Goal: Task Accomplishment & Management: Manage account settings

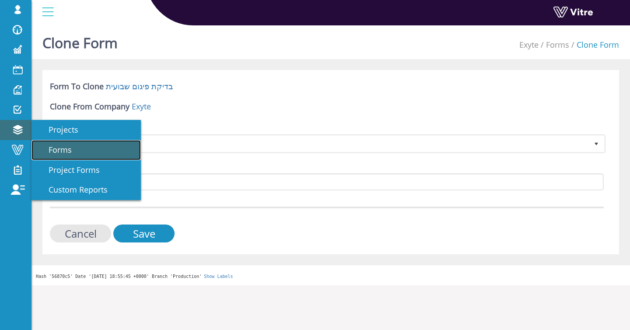
click at [60, 154] on span "Forms" at bounding box center [55, 149] width 34 height 11
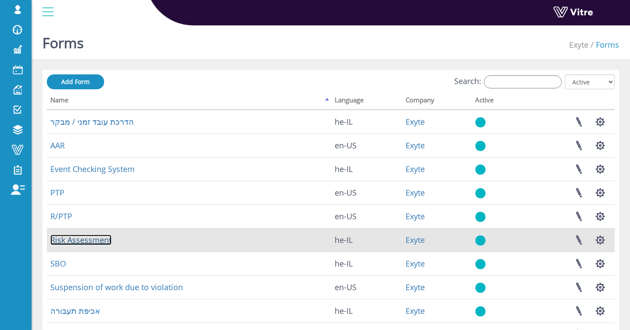
click at [86, 241] on link "Risk Assessment" at bounding box center [80, 240] width 61 height 11
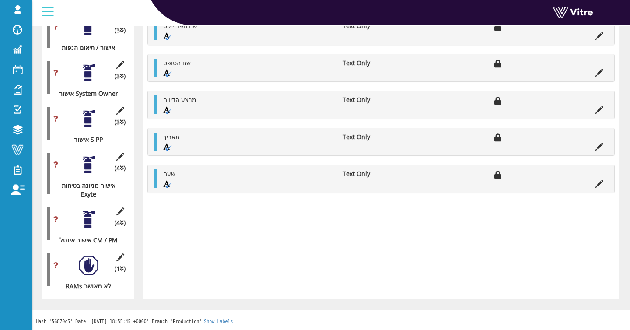
scroll to position [3839, 0]
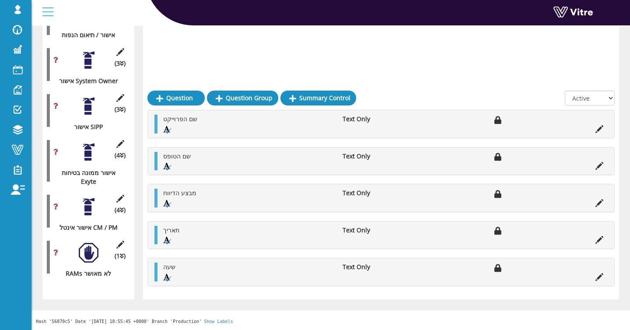
click at [89, 162] on div at bounding box center [89, 152] width 20 height 20
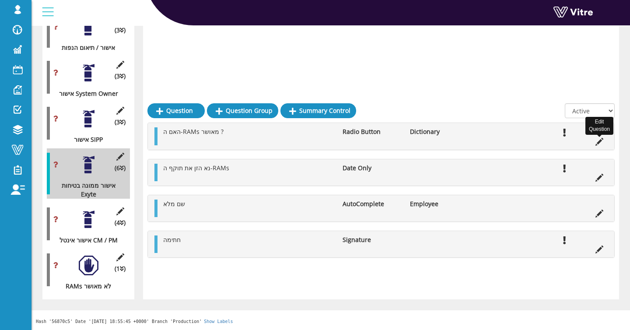
click at [602, 138] on icon at bounding box center [600, 142] width 8 height 8
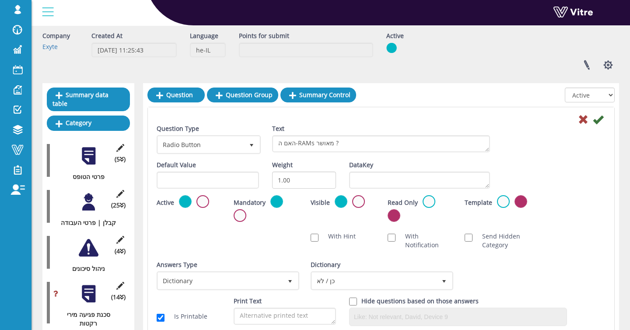
scroll to position [0, 0]
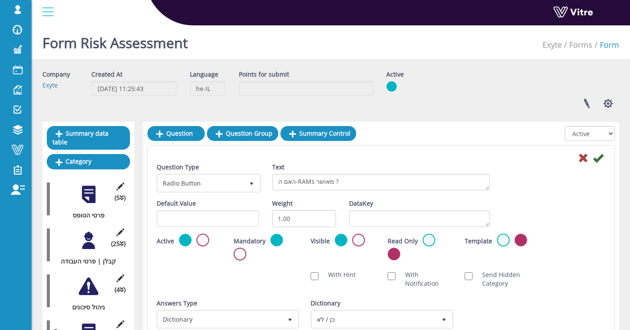
click at [89, 243] on div at bounding box center [89, 241] width 20 height 20
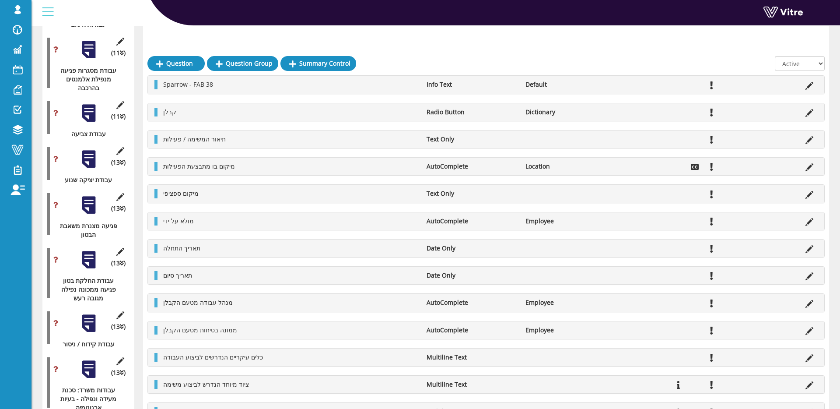
scroll to position [2414, 0]
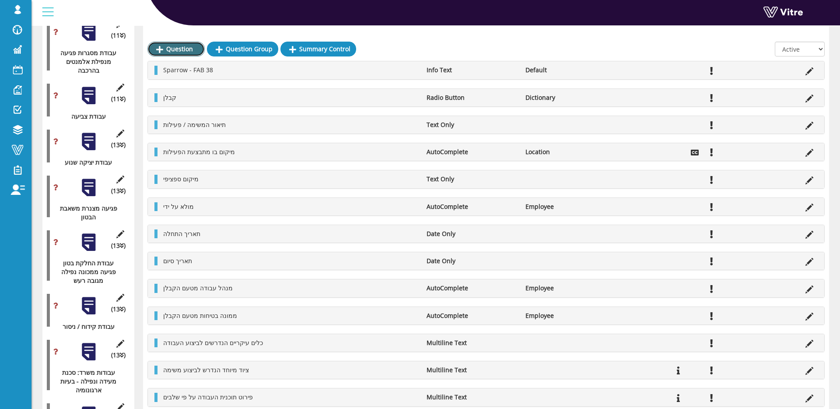
click at [176, 50] on link "Question" at bounding box center [175, 49] width 57 height 15
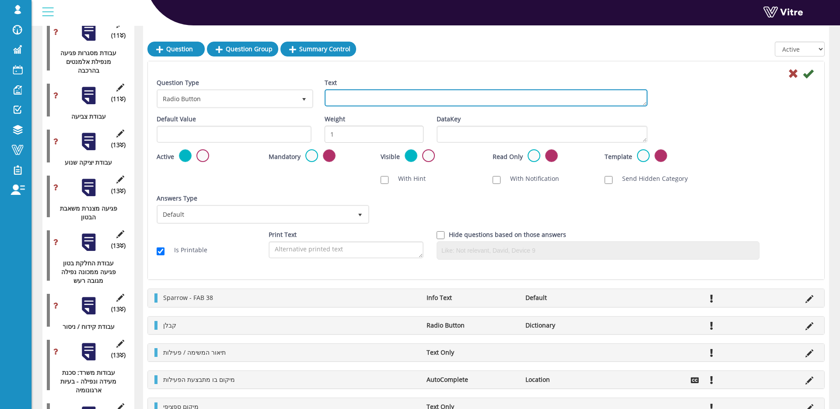
click at [440, 96] on textarea "Text" at bounding box center [486, 97] width 323 height 17
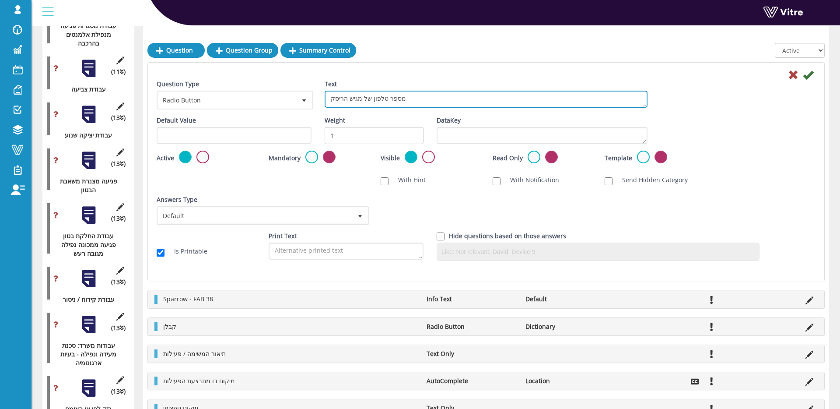
scroll to position [2442, 0]
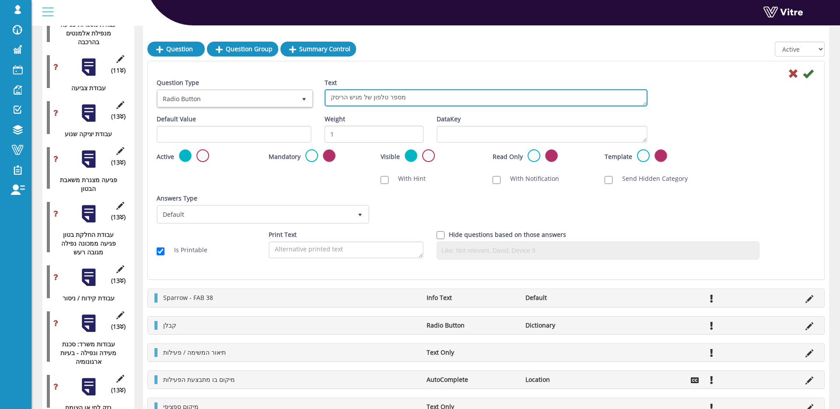
type textarea "מספר טלפון של מגיש הריסק"
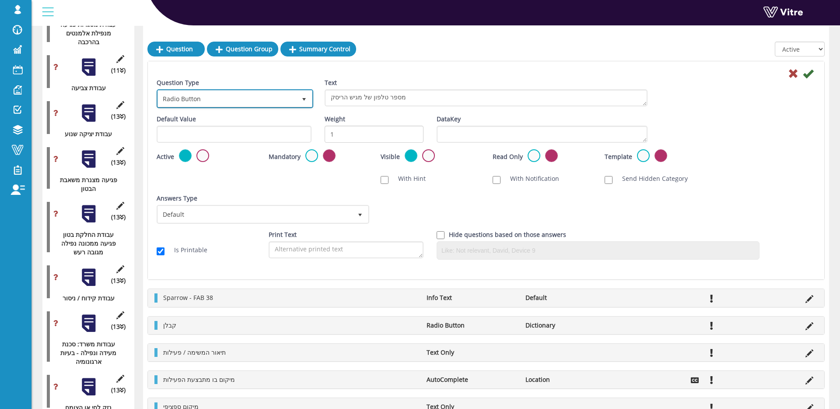
click at [309, 95] on span "select" at bounding box center [304, 99] width 16 height 16
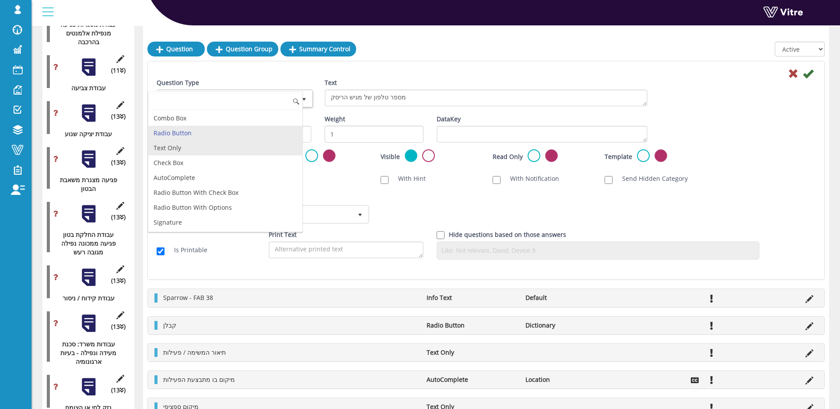
click at [222, 150] on li "Text Only" at bounding box center [225, 147] width 154 height 15
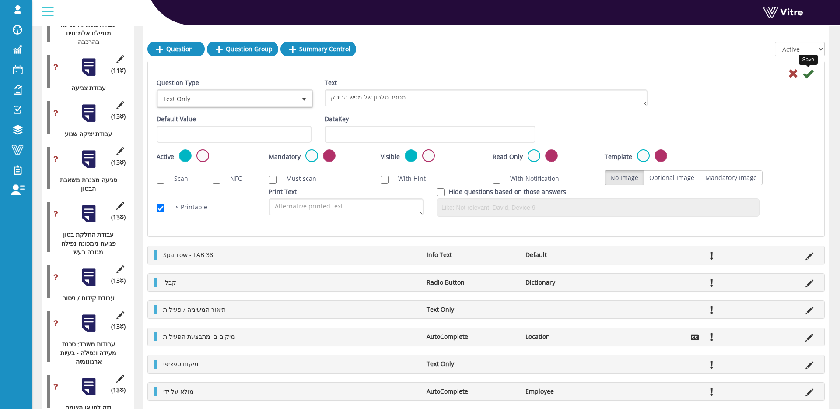
click at [630, 73] on icon at bounding box center [808, 73] width 11 height 11
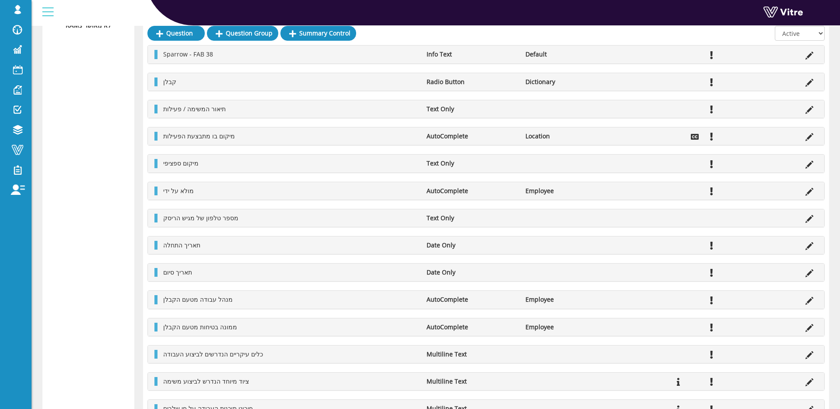
scroll to position [4017, 0]
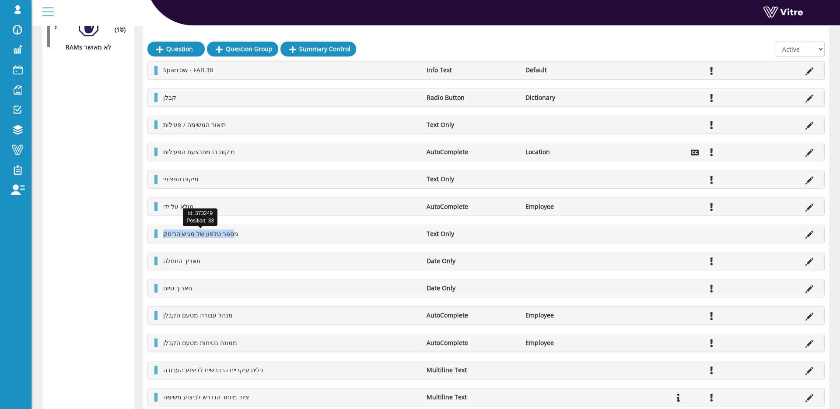
drag, startPoint x: 163, startPoint y: 235, endPoint x: 405, endPoint y: 231, distance: 241.6
click at [233, 234] on span "מספר טלפון של מגיש הריסק" at bounding box center [200, 233] width 75 height 8
click at [630, 233] on icon at bounding box center [810, 235] width 8 height 8
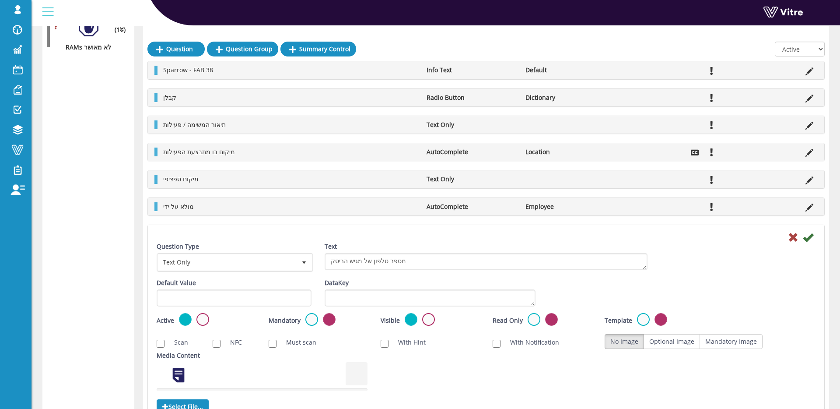
click at [320, 320] on div "Mandatory" at bounding box center [318, 320] width 99 height 14
click at [318, 320] on label at bounding box center [311, 319] width 13 height 13
click at [0, 0] on input "radio" at bounding box center [0, 0] width 0 height 0
click at [630, 238] on icon at bounding box center [808, 237] width 11 height 11
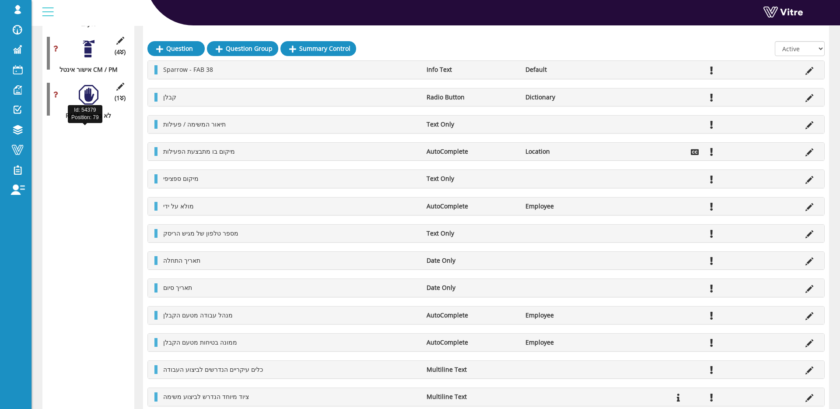
scroll to position [3948, 0]
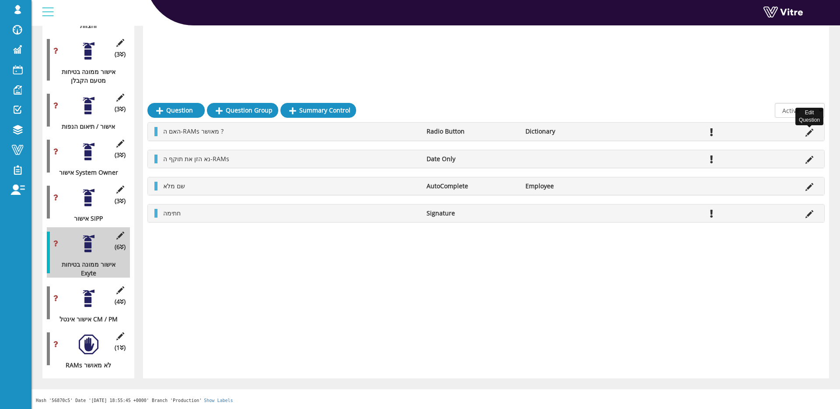
click at [630, 129] on icon at bounding box center [810, 133] width 8 height 8
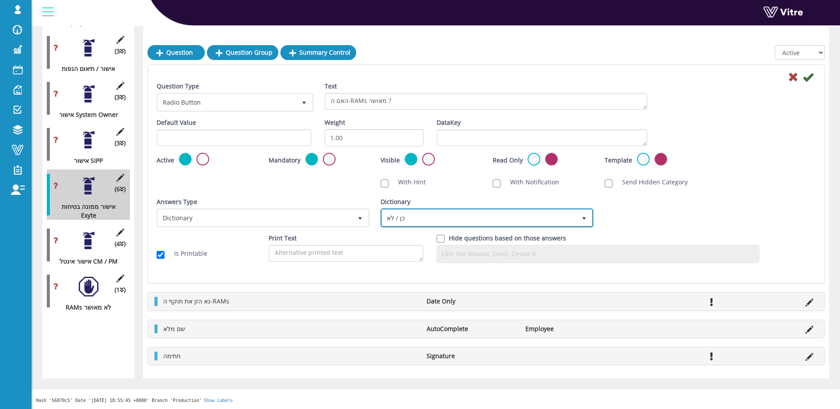
click at [478, 210] on span "כן / לא" at bounding box center [479, 218] width 194 height 16
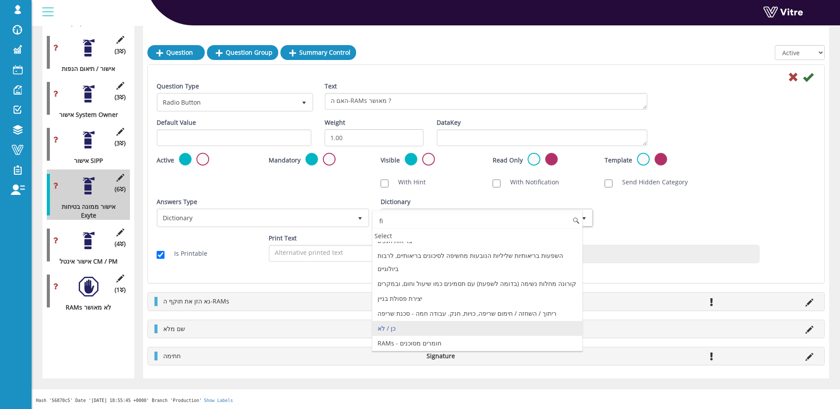
scroll to position [0, 0]
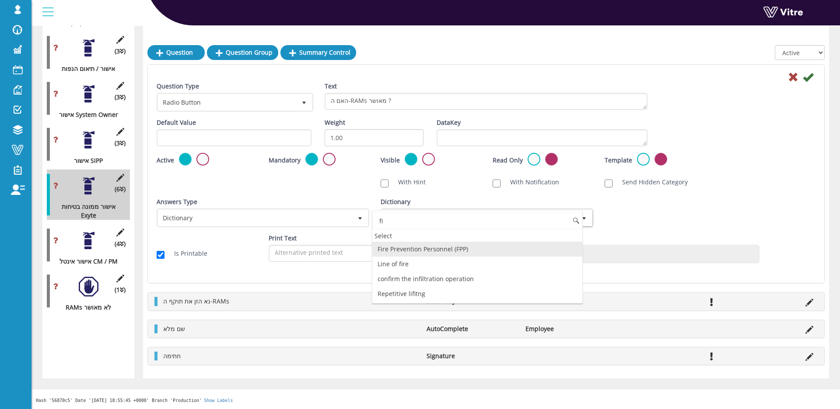
type input "f"
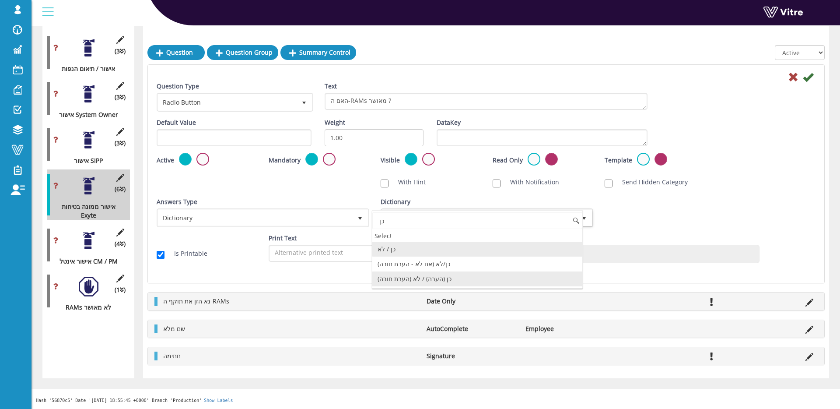
click at [469, 273] on li "כן (הערה) / לא (הערת חובה)" at bounding box center [477, 278] width 210 height 15
type input "כן"
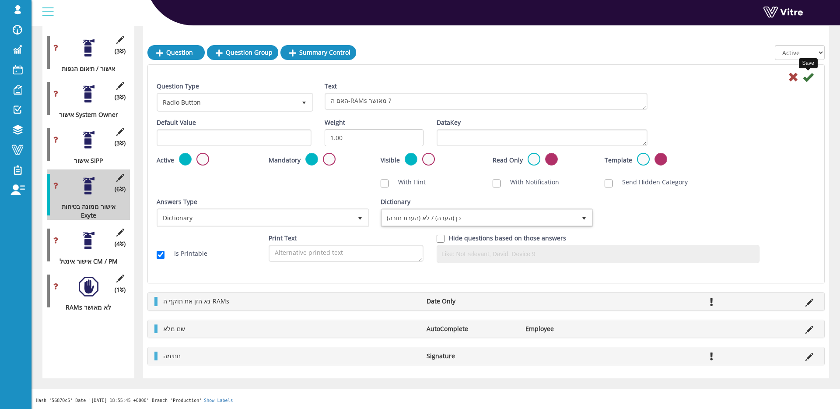
click at [630, 76] on icon at bounding box center [808, 77] width 11 height 11
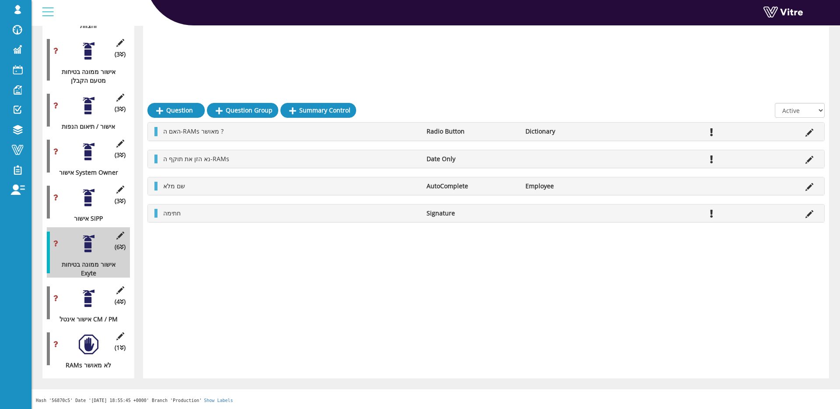
click at [91, 300] on div at bounding box center [89, 298] width 20 height 20
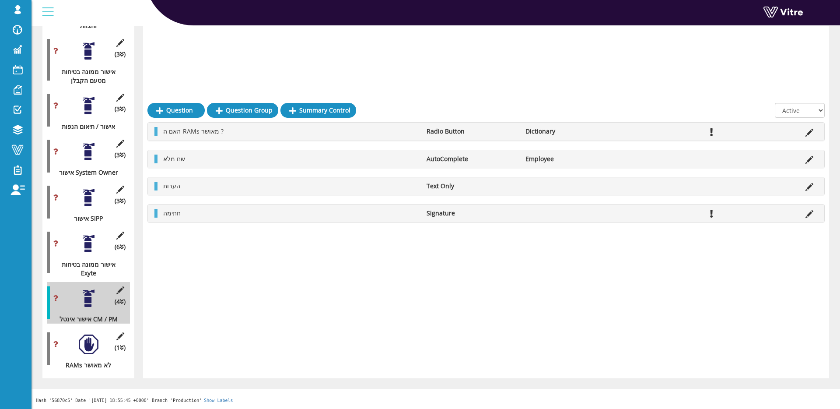
click at [630, 127] on li at bounding box center [809, 131] width 17 height 9
click at [630, 129] on icon at bounding box center [810, 133] width 8 height 8
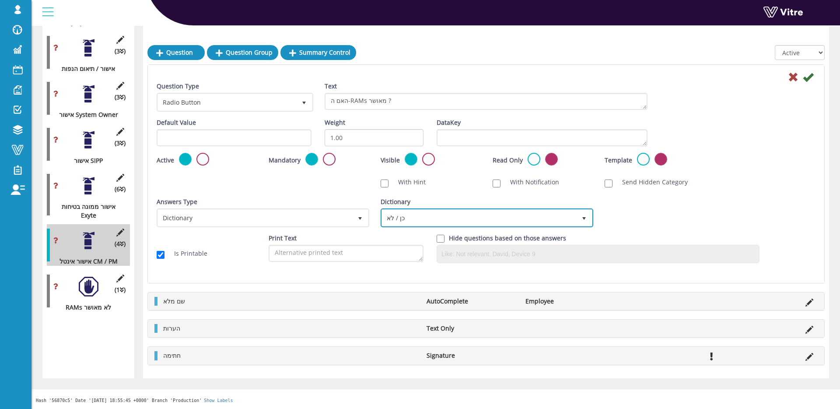
click at [448, 220] on span "כן / לא" at bounding box center [479, 218] width 194 height 16
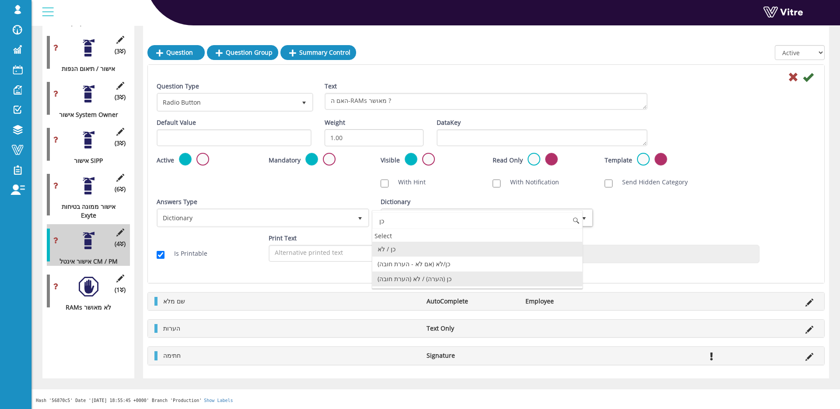
click at [439, 275] on li "כן (הערה) / לא (הערת חובה)" at bounding box center [477, 278] width 210 height 15
type input "כן"
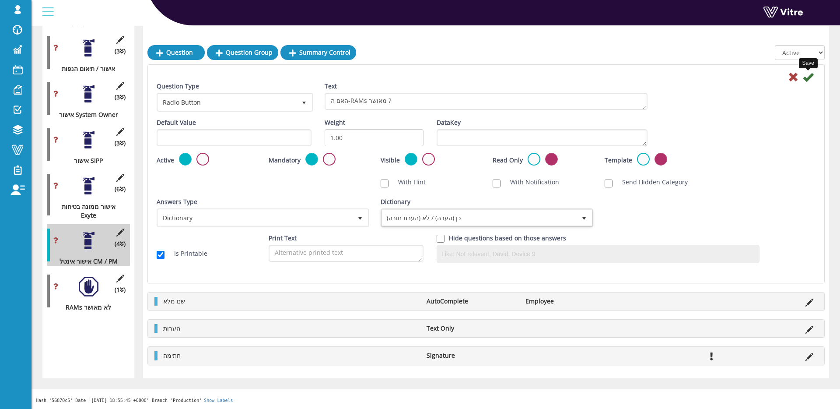
click at [630, 75] on icon at bounding box center [808, 77] width 11 height 11
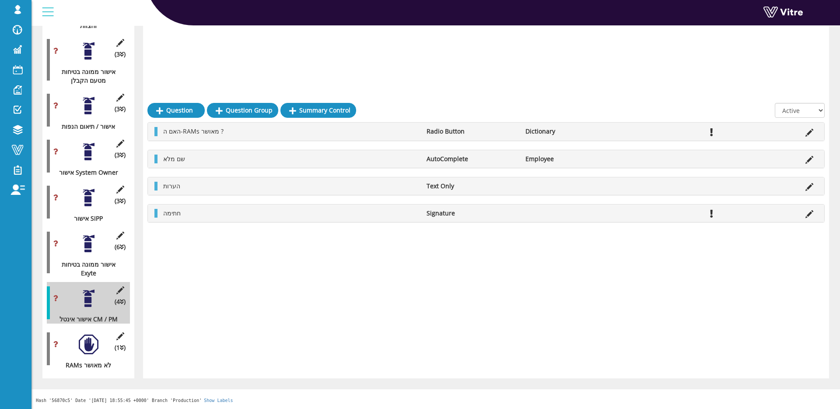
click at [85, 330] on div at bounding box center [89, 344] width 20 height 20
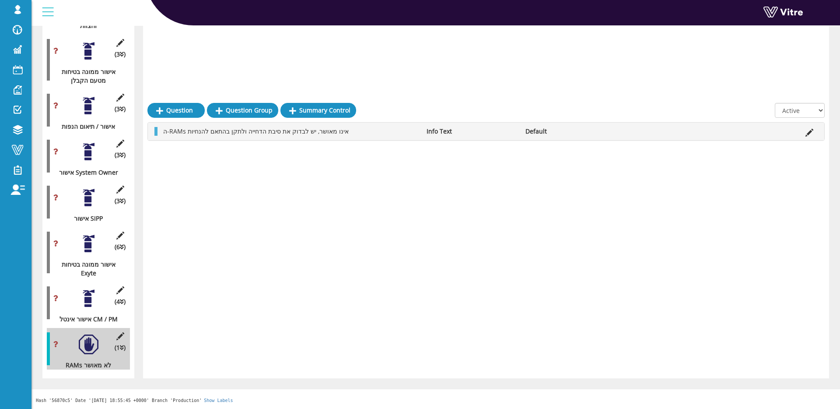
click at [84, 239] on div at bounding box center [89, 244] width 20 height 20
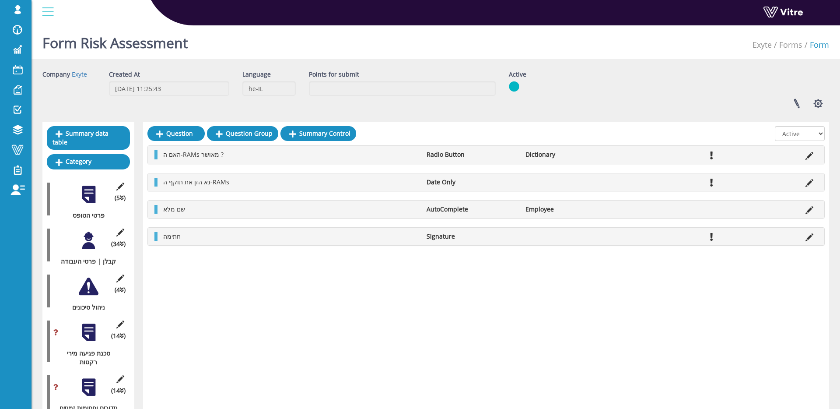
scroll to position [107, 0]
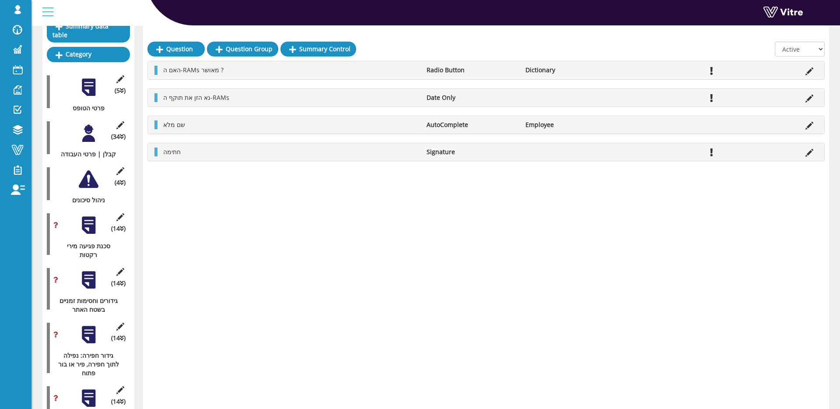
click at [95, 225] on div at bounding box center [89, 225] width 20 height 20
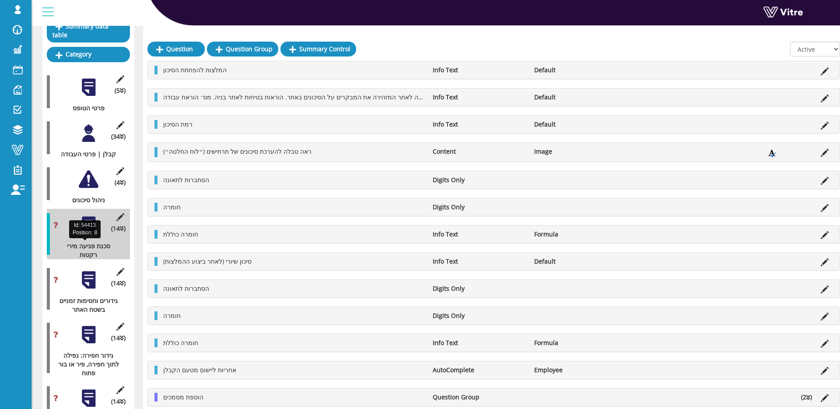
drag, startPoint x: 81, startPoint y: 254, endPoint x: 115, endPoint y: 244, distance: 35.3
click at [114, 244] on div "סכנת פגיעה מירי רקטות" at bounding box center [85, 251] width 77 height 18
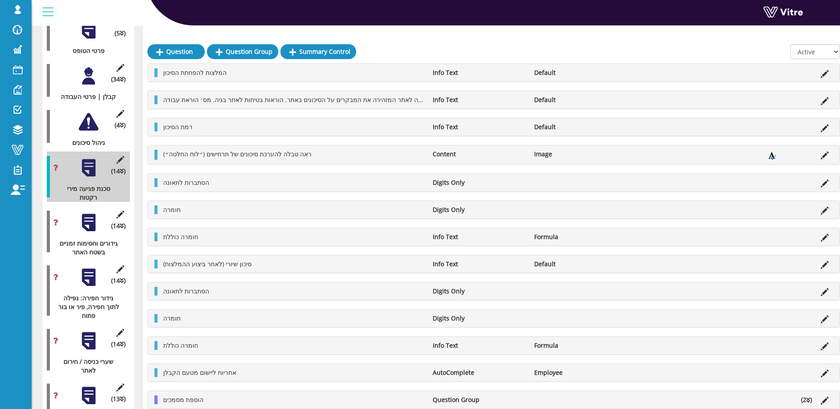
scroll to position [168, 0]
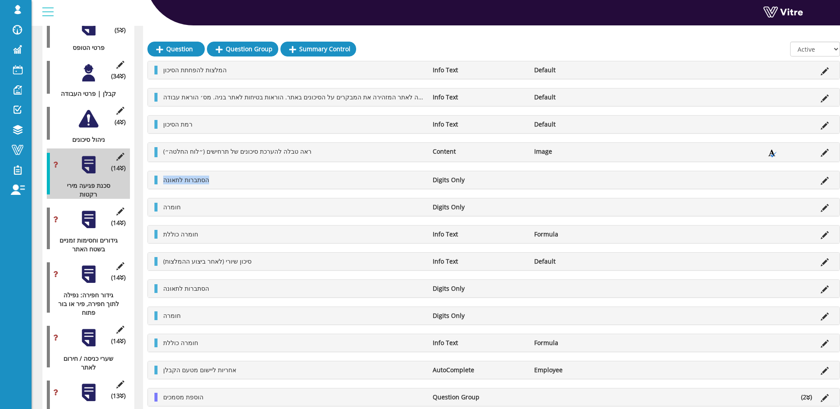
drag, startPoint x: 165, startPoint y: 179, endPoint x: 215, endPoint y: 177, distance: 49.9
click at [215, 177] on li "הסתברות לתאונה" at bounding box center [294, 179] width 270 height 9
drag, startPoint x: 167, startPoint y: 124, endPoint x: 192, endPoint y: 125, distance: 24.9
click at [191, 124] on span "רמת הסיכון" at bounding box center [177, 124] width 29 height 8
drag, startPoint x: 225, startPoint y: 265, endPoint x: 263, endPoint y: 260, distance: 38.4
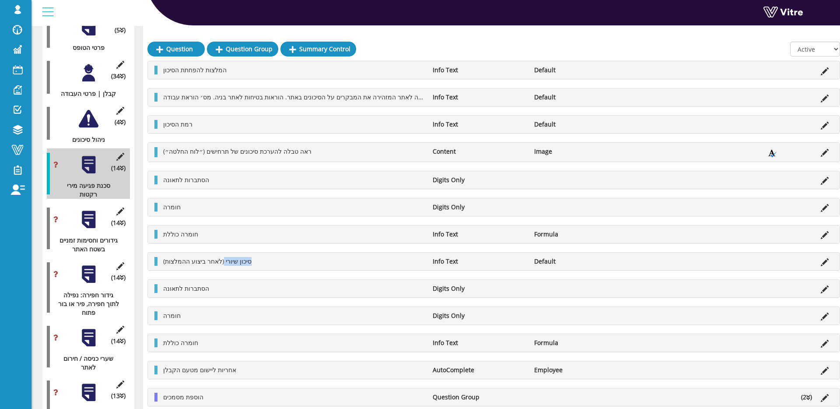
click at [263, 260] on li "סיכון שיורי (לאחר ביצוע ההמלצות)" at bounding box center [294, 261] width 270 height 9
click at [221, 262] on span "סיכון שיורי (לאחר ביצוע ההמלצות)" at bounding box center [207, 261] width 88 height 8
drag, startPoint x: 211, startPoint y: 288, endPoint x: 164, endPoint y: 290, distance: 47.3
click at [164, 290] on li "הסתברות לתאונה" at bounding box center [294, 288] width 270 height 9
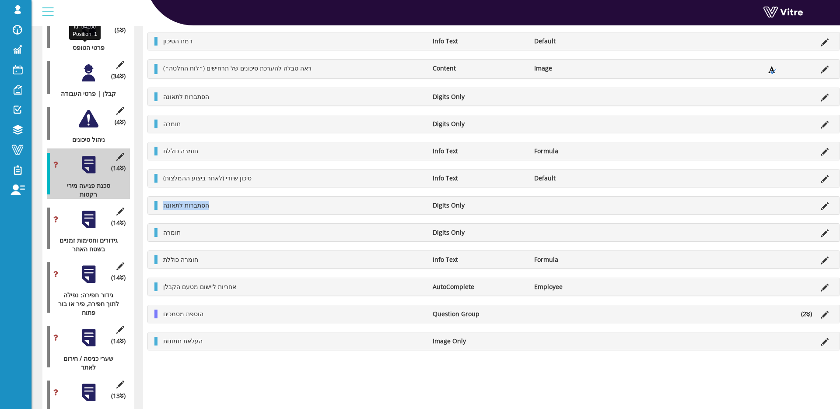
scroll to position [0, 0]
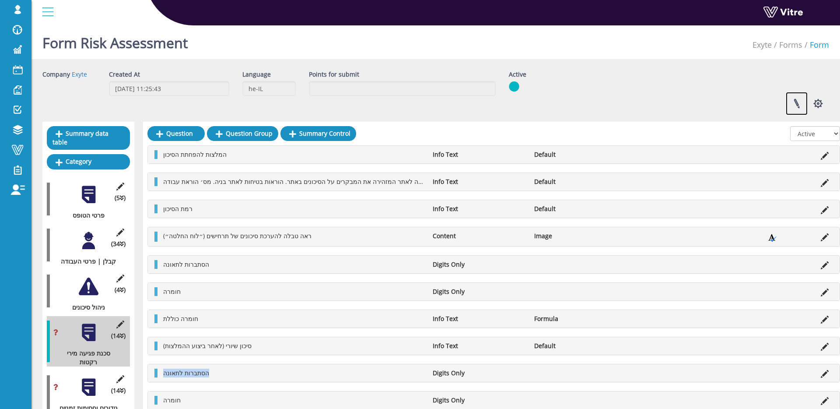
drag, startPoint x: 796, startPoint y: 104, endPoint x: 815, endPoint y: 123, distance: 26.6
click at [630, 104] on link at bounding box center [797, 103] width 22 height 23
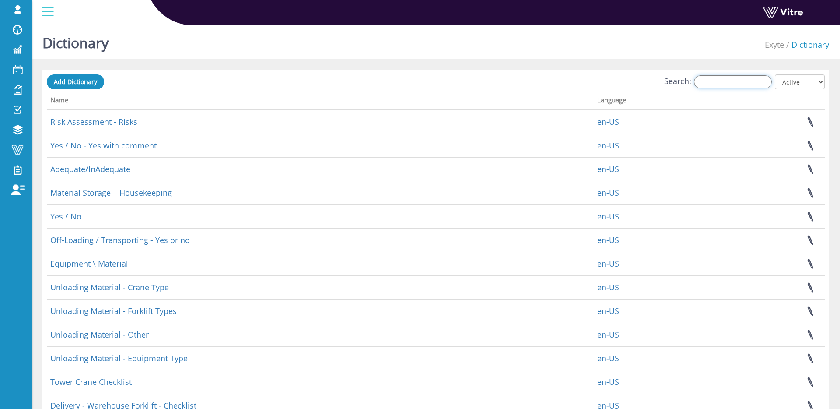
click at [630, 82] on input "Search:" at bounding box center [733, 81] width 78 height 13
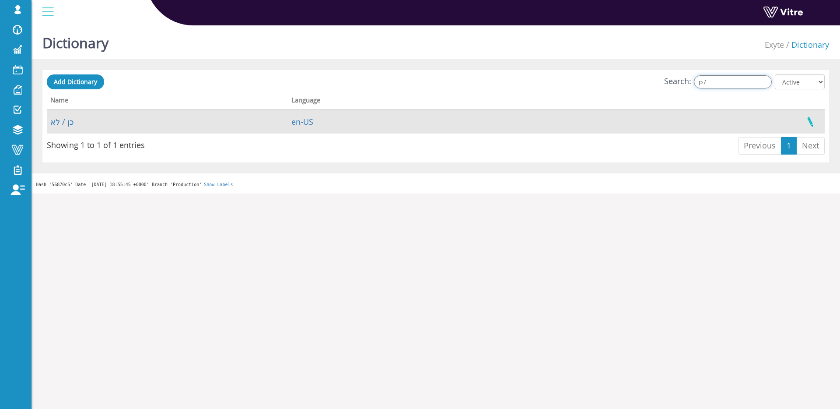
type input "כן /"
click at [630, 118] on link at bounding box center [810, 121] width 22 height 23
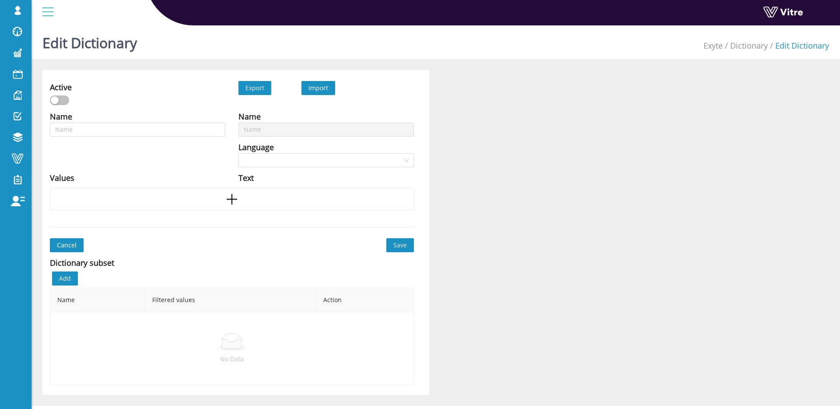
type input "כן / לא"
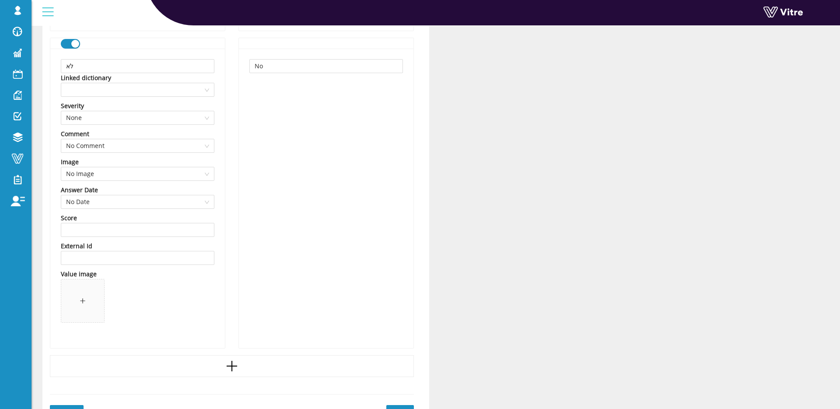
scroll to position [437, 0]
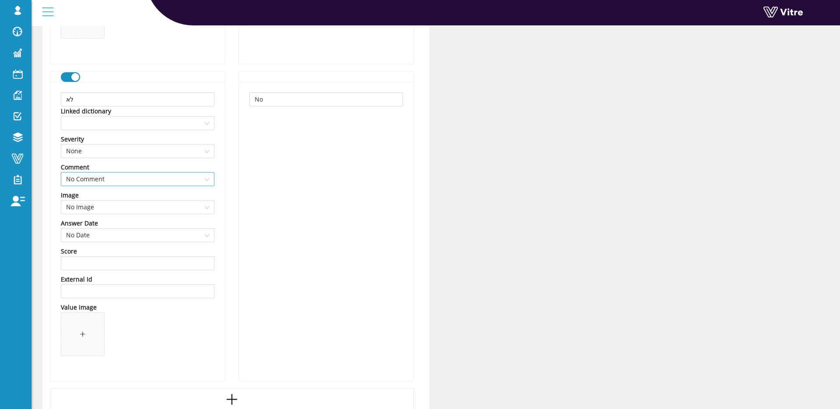
click at [151, 185] on span "No Comment" at bounding box center [137, 178] width 143 height 13
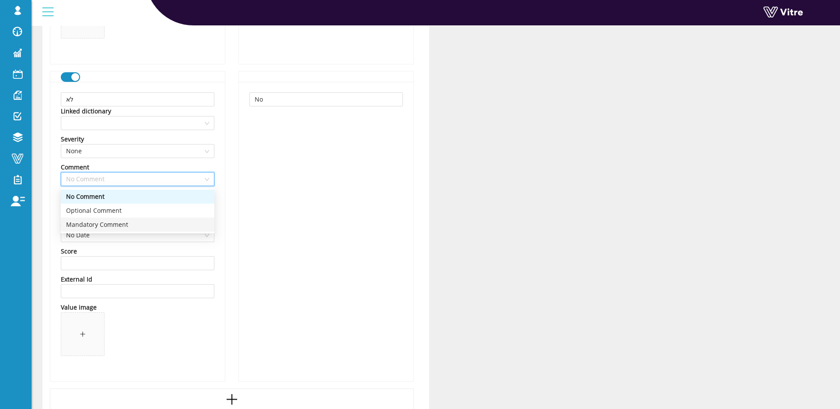
click at [136, 220] on div "Mandatory Comment" at bounding box center [137, 225] width 143 height 10
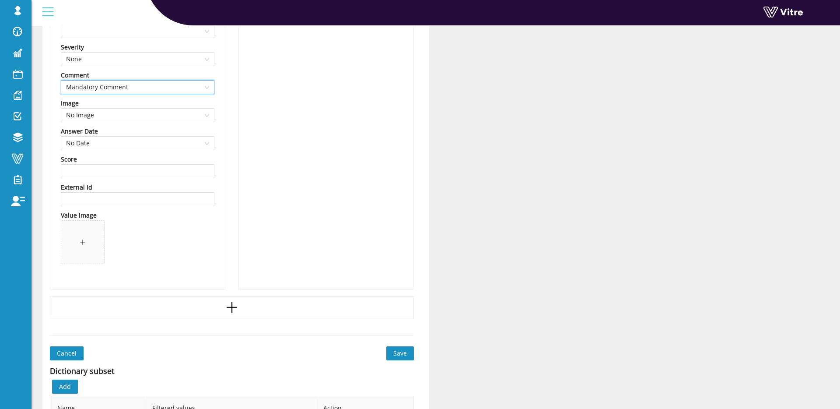
scroll to position [554, 0]
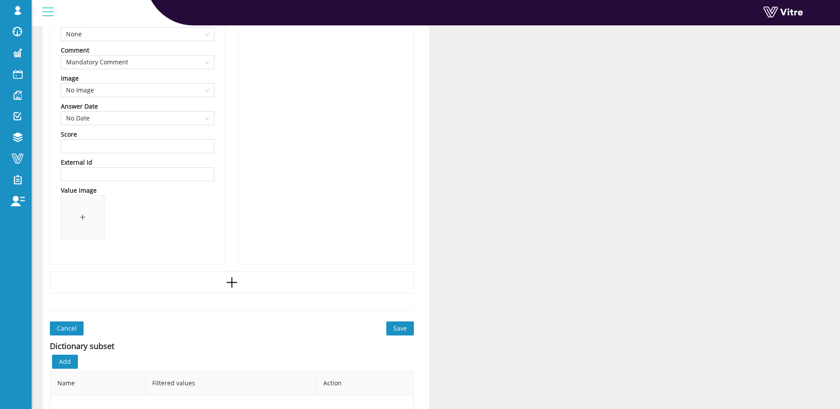
drag, startPoint x: 60, startPoint y: 324, endPoint x: 115, endPoint y: 312, distance: 56.4
click at [60, 324] on span "Cancel" at bounding box center [67, 328] width 20 height 10
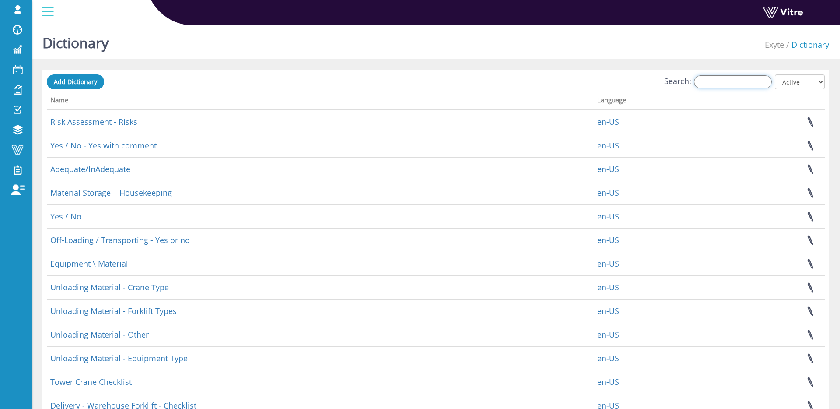
click at [715, 79] on input "Search:" at bounding box center [733, 81] width 78 height 13
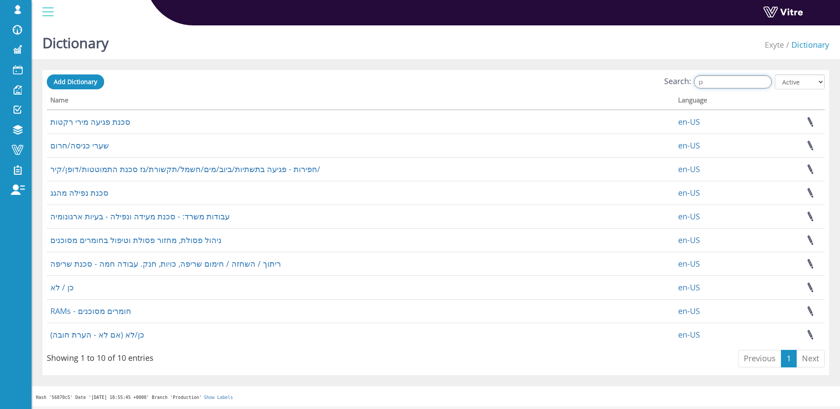
type input "כן"
click at [199, 86] on div "Search: כן All Active Not Active" at bounding box center [436, 82] width 778 height 16
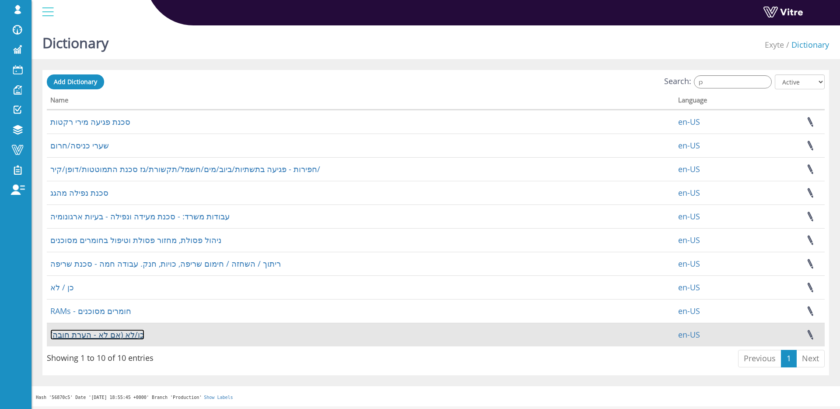
click at [140, 335] on link "כן/לא (אם לא - הערת חובה)" at bounding box center [97, 334] width 94 height 11
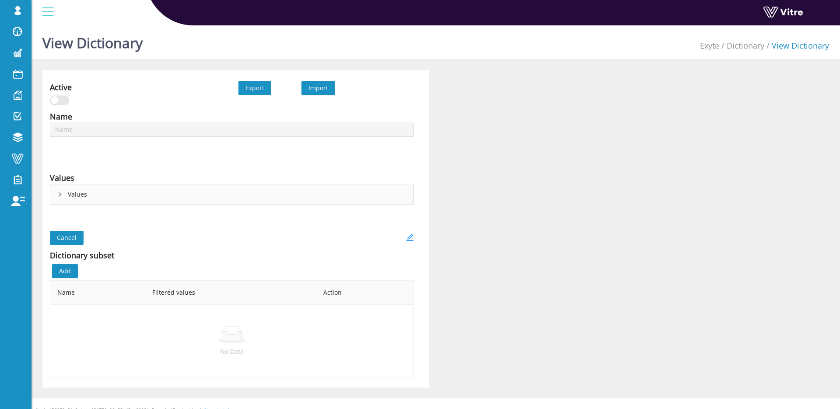
type input "כן/לא (אם לא - הערת חובה)"
click at [167, 205] on div "Name כן/לא (אם לא - הערת חובה) Language English Values Values" at bounding box center [231, 159] width 377 height 99
click at [166, 195] on div "Values" at bounding box center [231, 194] width 363 height 20
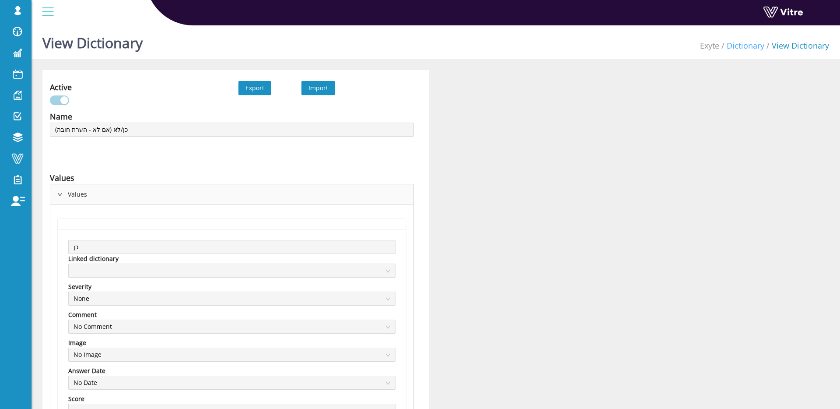
click at [751, 46] on link "Dictionary" at bounding box center [746, 45] width 38 height 11
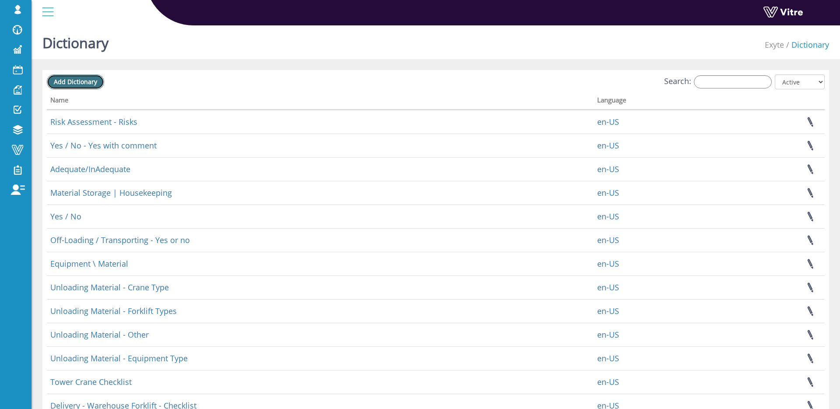
click at [97, 85] on span "Add Dictionary" at bounding box center [75, 81] width 43 height 8
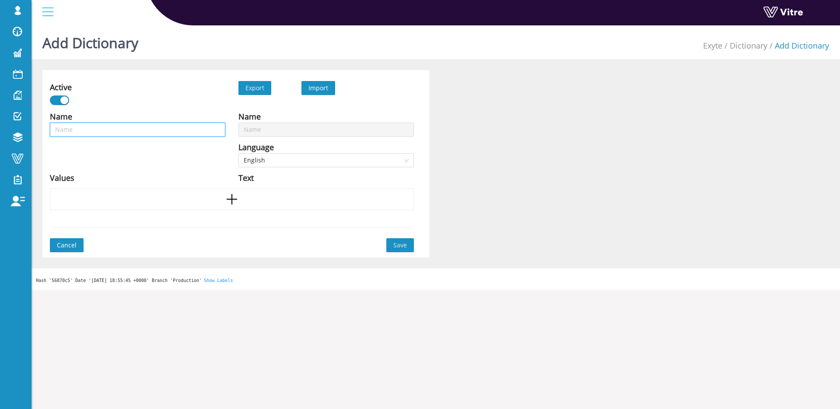
click at [188, 128] on input "text" at bounding box center [137, 130] width 175 height 14
type input "כ"
type input "כן"
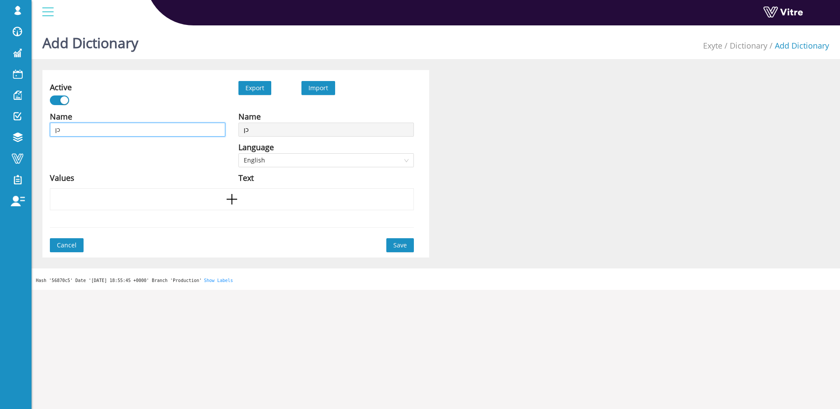
type input "כן"
type input "כן ("
type input "כן (ה"
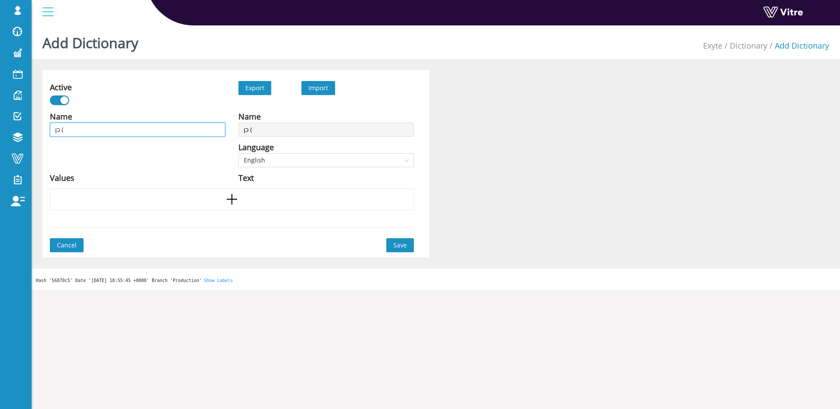
type input "כן (ה"
type input "כן (הע"
type input "כן (הער"
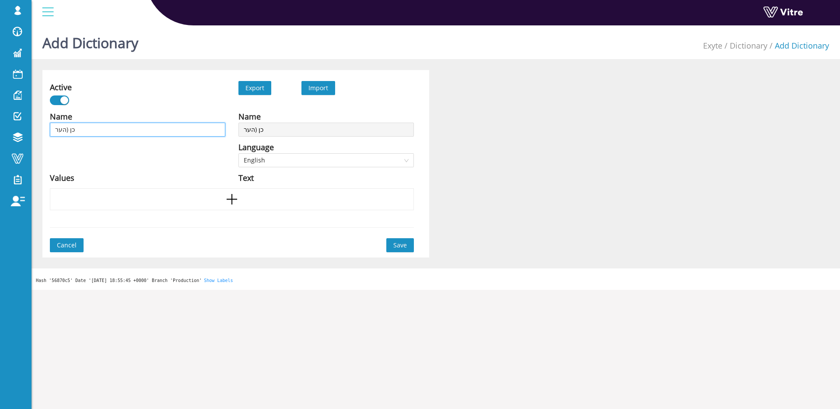
type input "כן (הערה"
type input "כן (הערה)"
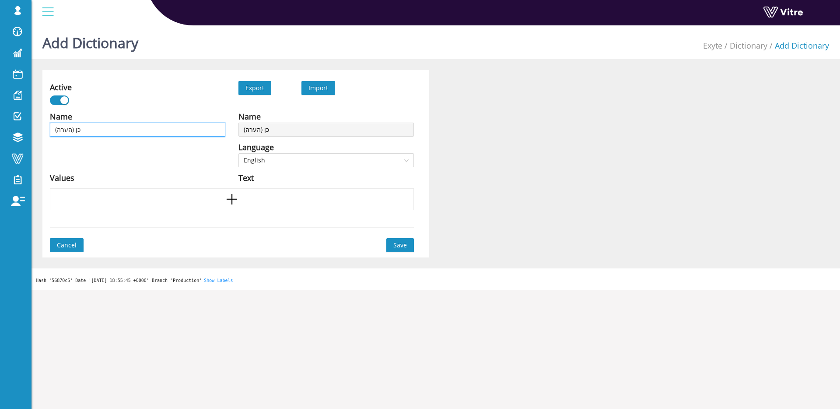
type input "כן (הערה)"
type input "כן (הערה) ."
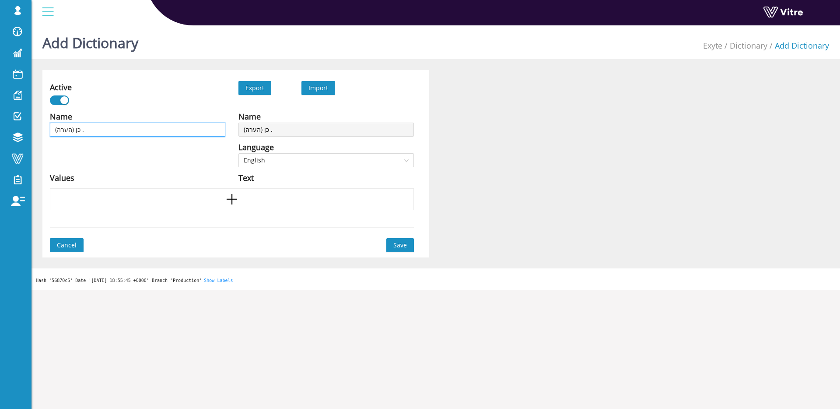
type input "כן (הערה) ."
type input "כן (הערה)"
type input "כן (הערה) /"
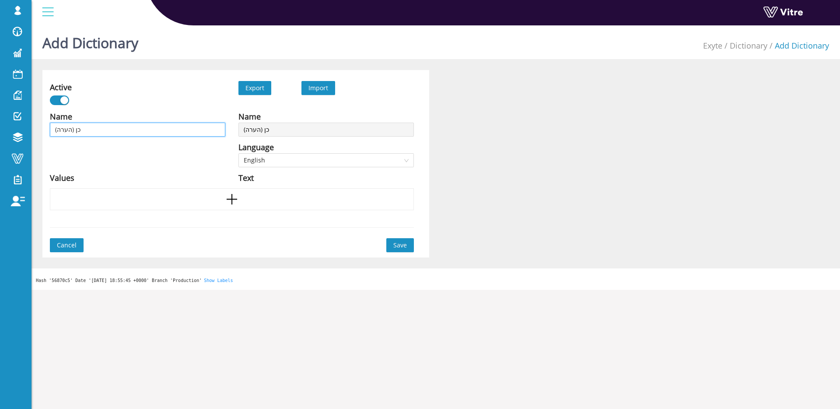
type input "כן (הערה) /"
type input "כן (הערה) / ל"
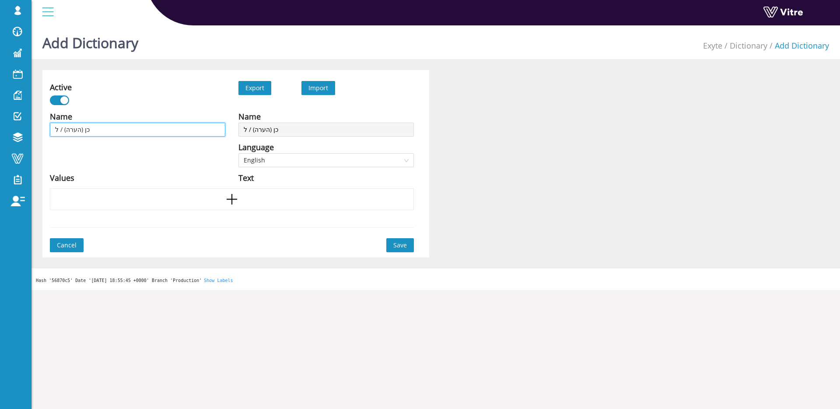
type input "כן (הערה) / לא"
type input "כן (הערה) / לא ("
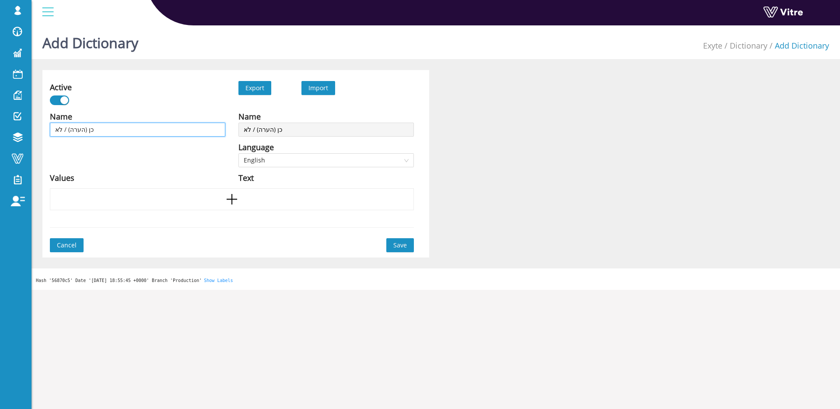
type input "כן (הערה) / לא ("
type input "כן (הערה) / לא (ה"
type input "כן (הערה) / לא (הע"
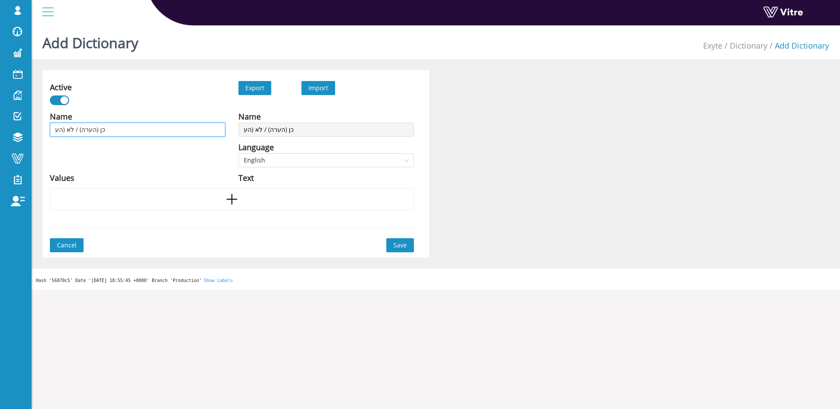
type input "כן (הערה) / לא (הער"
type input "כן (הערה) / לא (הערת"
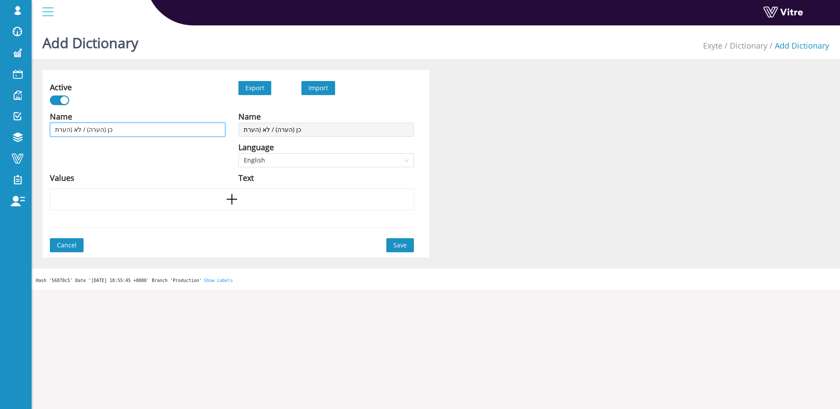
type input "כן (הערה) / לא (הערת"
type input "כן (הערה) / לא (הערת ח"
type input "כן (הערה) / לא (הערת חו"
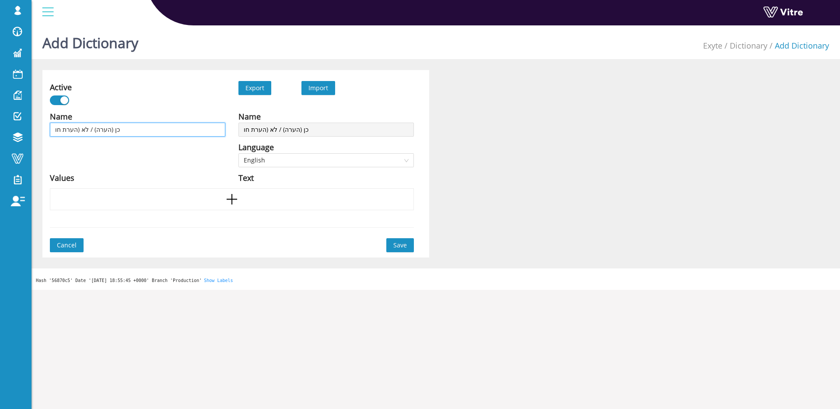
type input "כן (הערה) / לא (הערת חוב"
type input "כן (הערה) / לא (הערת חובה"
type input "כן (הערה) / לא (הערת חובה)"
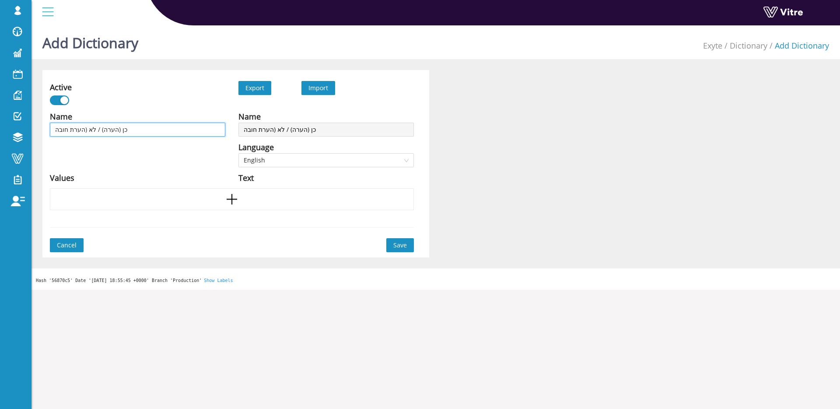
type input "כן (הערה) / לא (הערת חובה)"
click at [249, 201] on div at bounding box center [232, 199] width 364 height 22
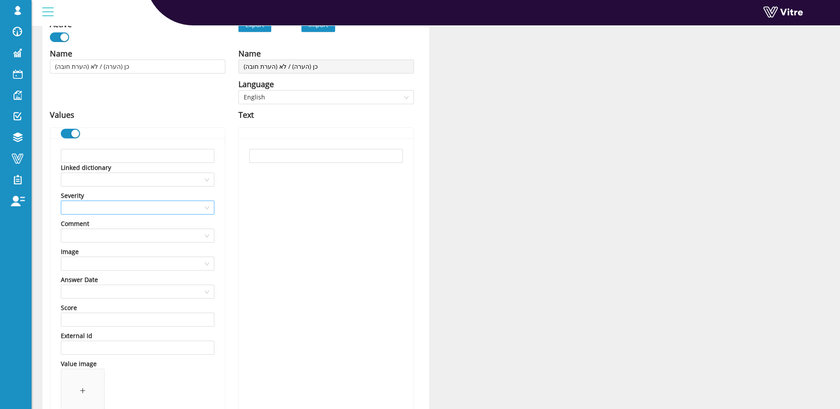
scroll to position [65, 0]
click at [153, 158] on input "text" at bounding box center [138, 154] width 154 height 14
type input "כן"
drag, startPoint x: 105, startPoint y: 231, endPoint x: 117, endPoint y: 235, distance: 12.8
click at [105, 231] on input "search" at bounding box center [134, 233] width 137 height 13
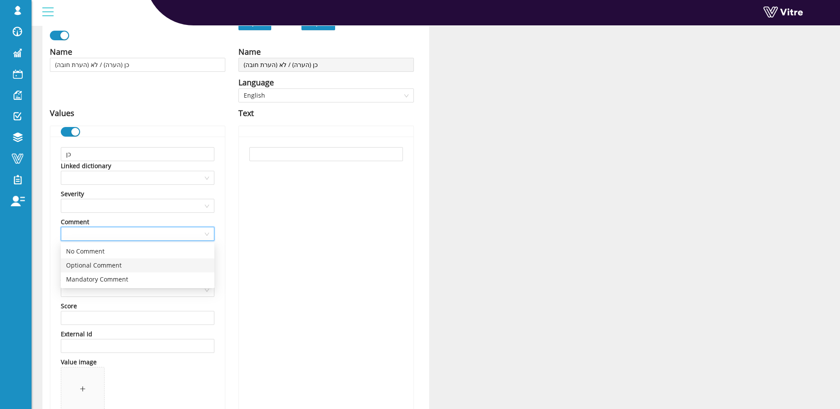
click at [149, 270] on div "Optional Comment" at bounding box center [137, 265] width 143 height 10
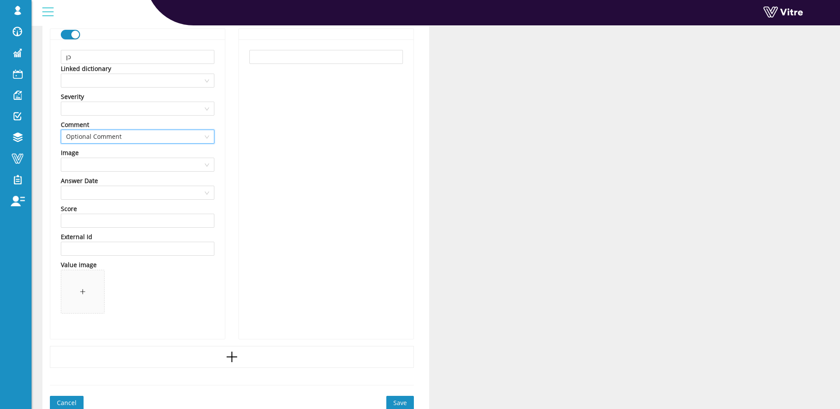
scroll to position [200, 0]
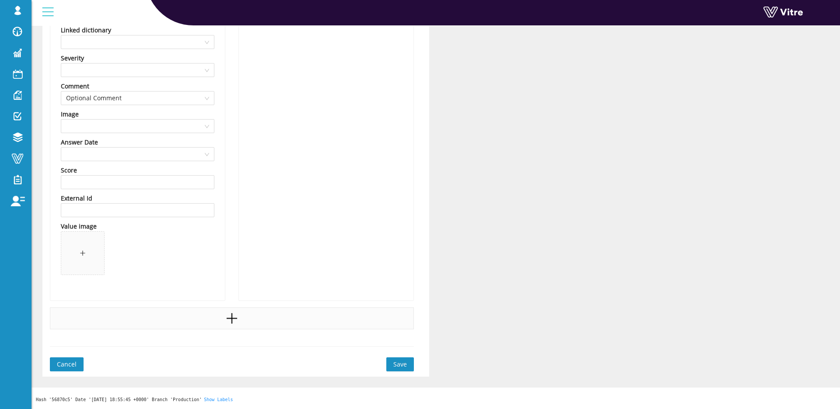
click at [198, 312] on div at bounding box center [232, 318] width 364 height 22
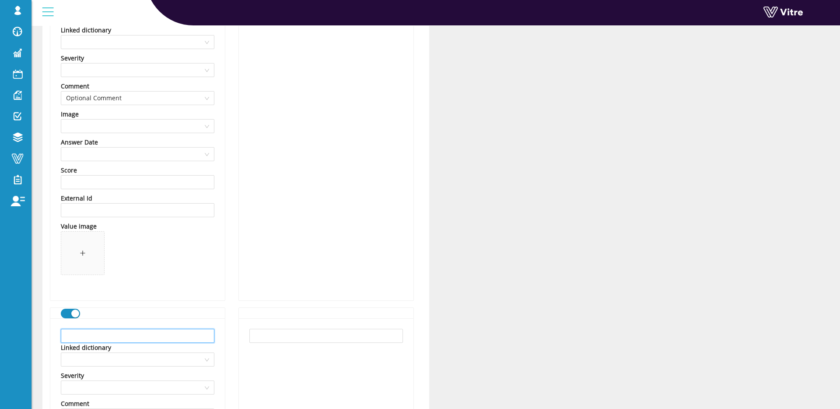
click at [119, 330] on input "text" at bounding box center [138, 336] width 154 height 14
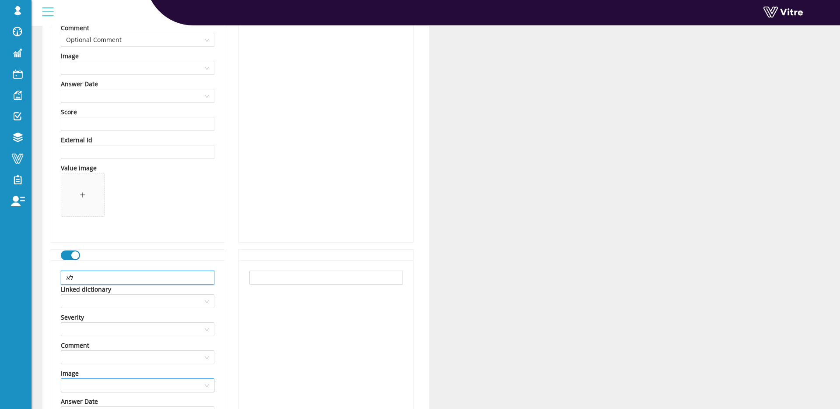
scroll to position [262, 0]
type input "לא"
click at [105, 358] on input "search" at bounding box center [134, 353] width 137 height 13
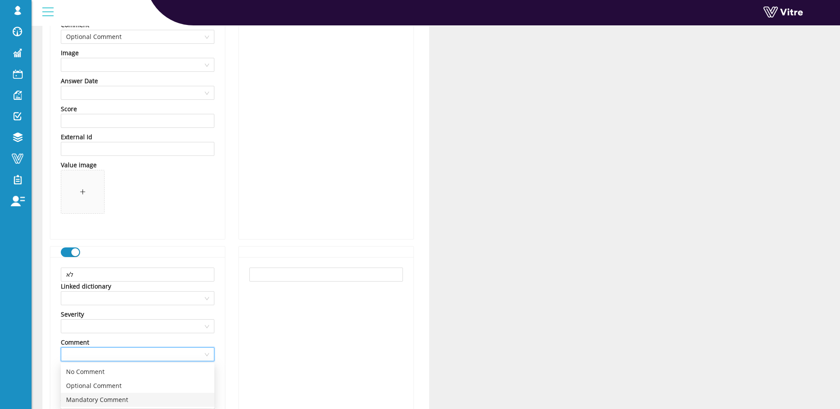
click at [111, 399] on div "Mandatory Comment" at bounding box center [137, 400] width 143 height 10
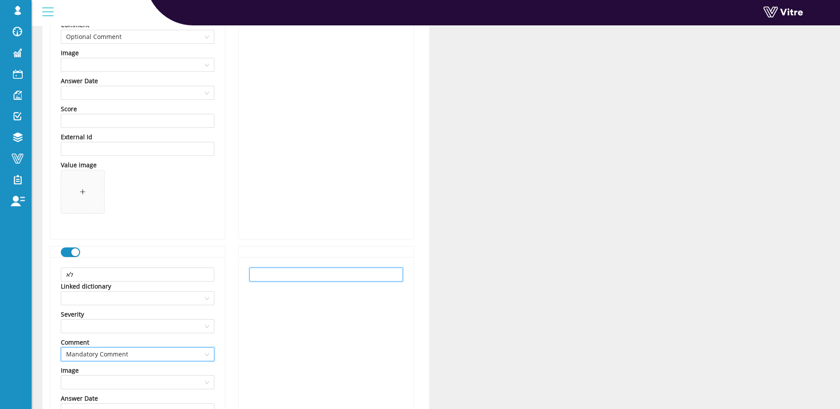
click at [284, 277] on input "text" at bounding box center [326, 274] width 154 height 14
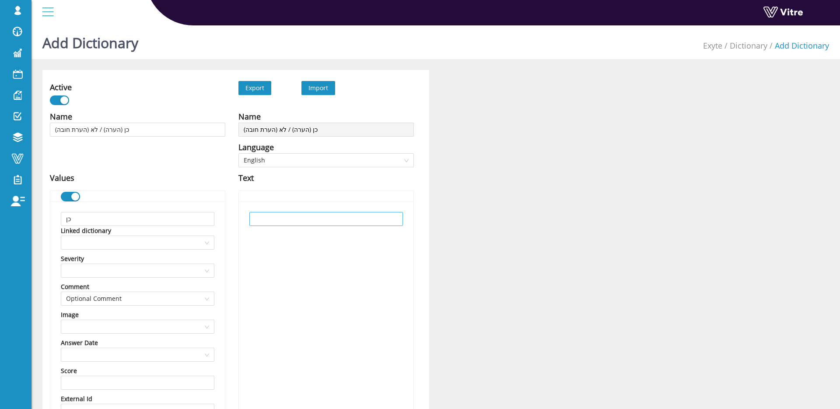
type input "No"
click at [280, 216] on input "text" at bounding box center [326, 219] width 154 height 14
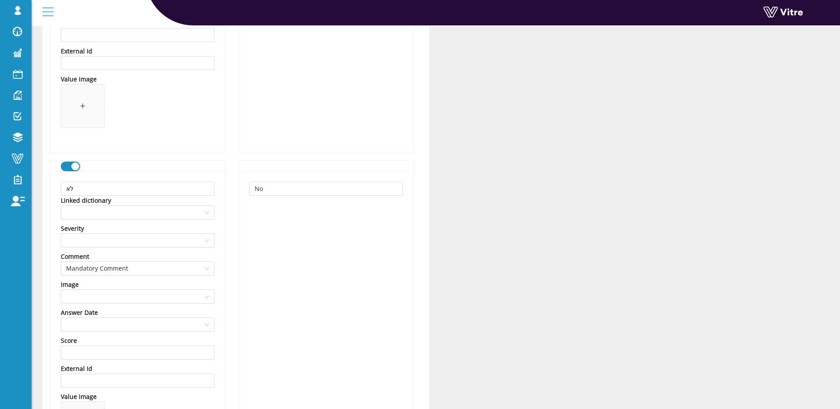
scroll to position [518, 0]
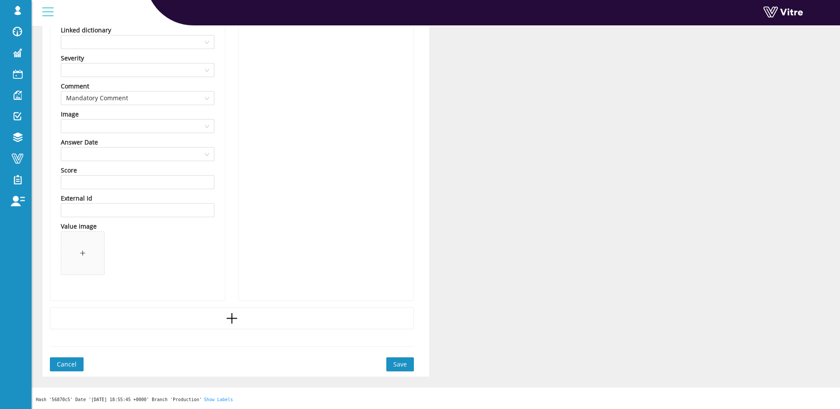
type input "Yes"
click at [396, 363] on span "Save" at bounding box center [400, 364] width 14 height 10
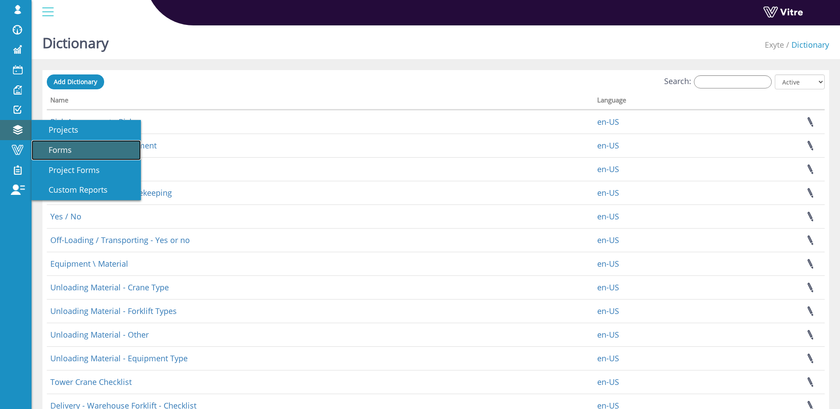
click at [53, 143] on link "Forms" at bounding box center [86, 150] width 109 height 20
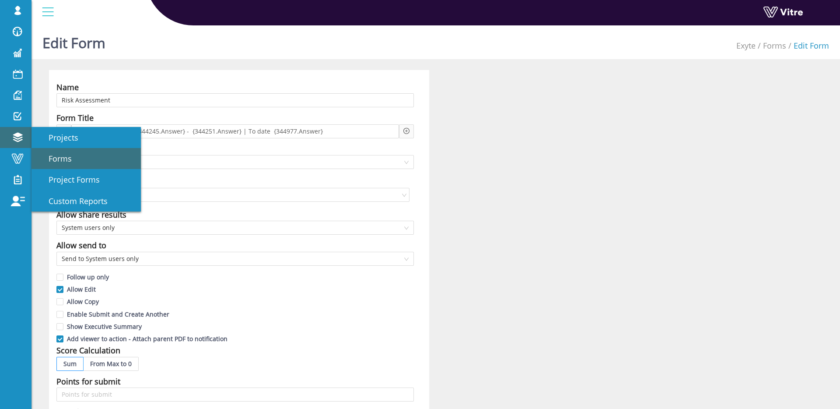
click at [57, 154] on span "Forms" at bounding box center [55, 158] width 34 height 11
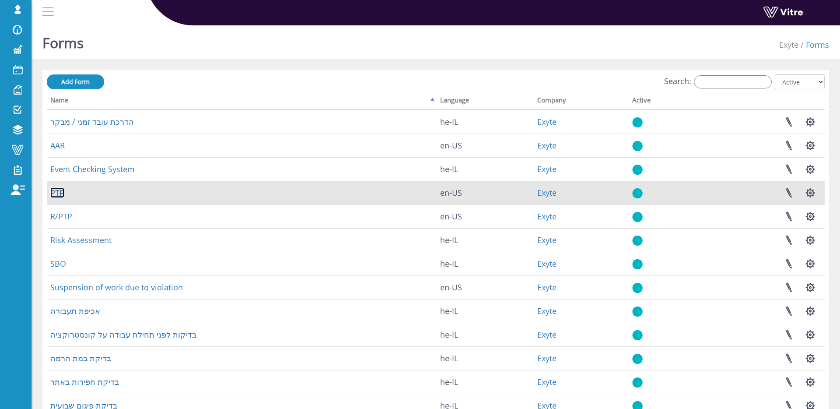
click at [53, 188] on link "PTP" at bounding box center [57, 192] width 14 height 11
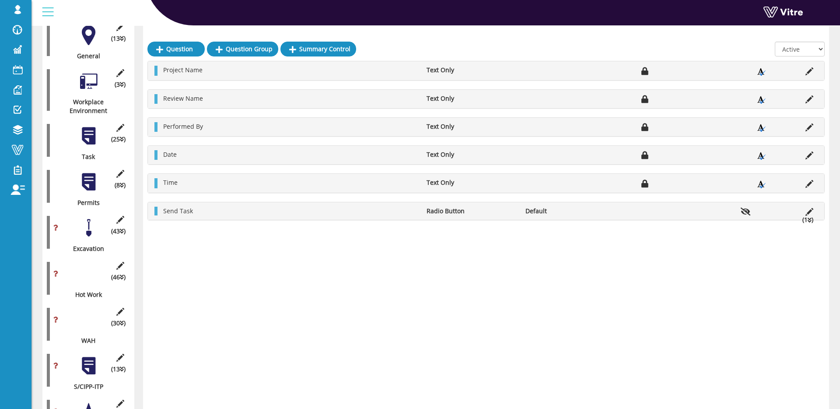
scroll to position [251, 0]
click at [93, 187] on div at bounding box center [89, 182] width 20 height 20
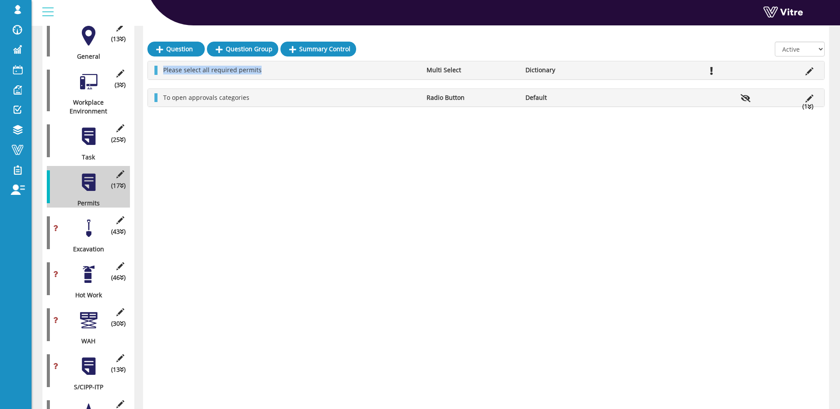
drag, startPoint x: 163, startPoint y: 70, endPoint x: 261, endPoint y: 70, distance: 97.6
click at [261, 70] on li "Please select all required permits" at bounding box center [290, 70] width 263 height 9
click at [263, 69] on li "Please select all required permits" at bounding box center [290, 70] width 263 height 9
click at [810, 70] on icon at bounding box center [810, 71] width 8 height 8
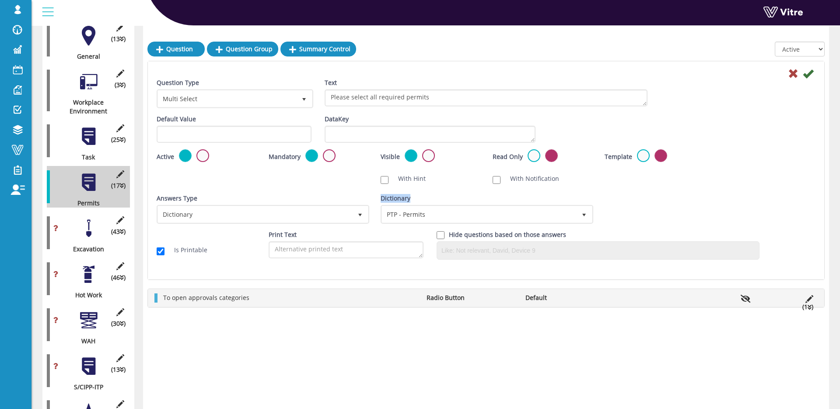
drag, startPoint x: 379, startPoint y: 200, endPoint x: 419, endPoint y: 200, distance: 40.7
click at [419, 200] on div "Dictionary PTP - Permits 12613" at bounding box center [486, 212] width 224 height 36
click at [428, 197] on div "Dictionary PTP - Permits 12613" at bounding box center [486, 209] width 211 height 30
drag, startPoint x: 428, startPoint y: 197, endPoint x: 369, endPoint y: 200, distance: 59.6
click at [369, 200] on div "Answers Type Dictionary 1 Answers Type Dictionary 1 Module Select Form Context …" at bounding box center [486, 212] width 672 height 36
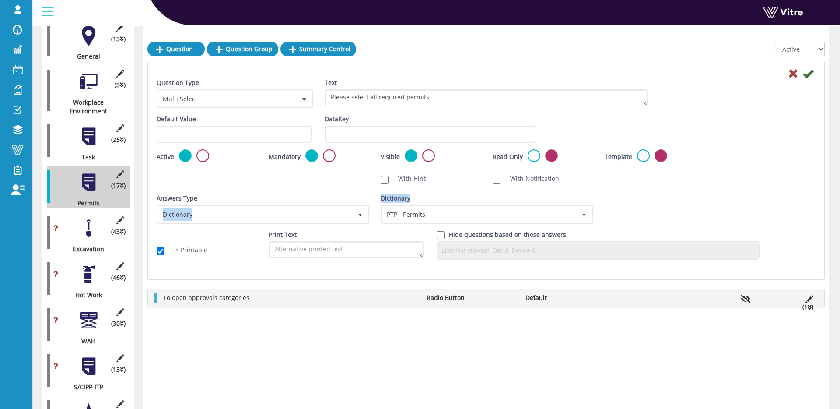
click at [369, 197] on div "Answers Type Dictionary 1" at bounding box center [262, 212] width 224 height 36
click at [386, 198] on label "Dictionary" at bounding box center [396, 198] width 30 height 9
click at [0, 0] on input "12613" at bounding box center [0, 0] width 0 height 0
click at [386, 198] on div "Question Type Multi Select 32 Text Please select all required permits Default V…" at bounding box center [486, 172] width 659 height 188
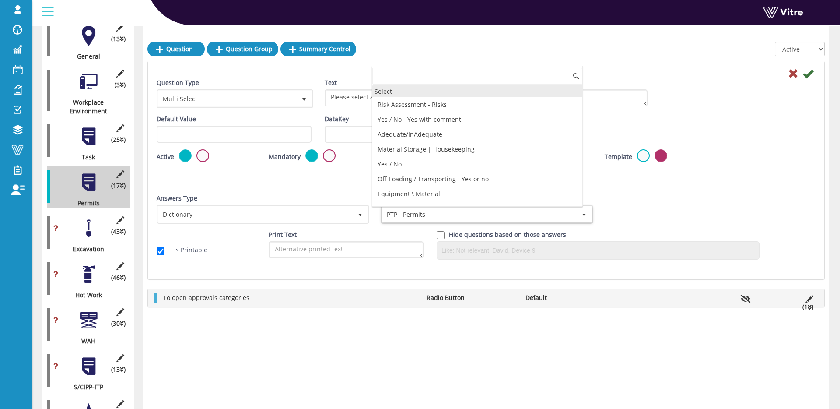
scroll to position [0, 0]
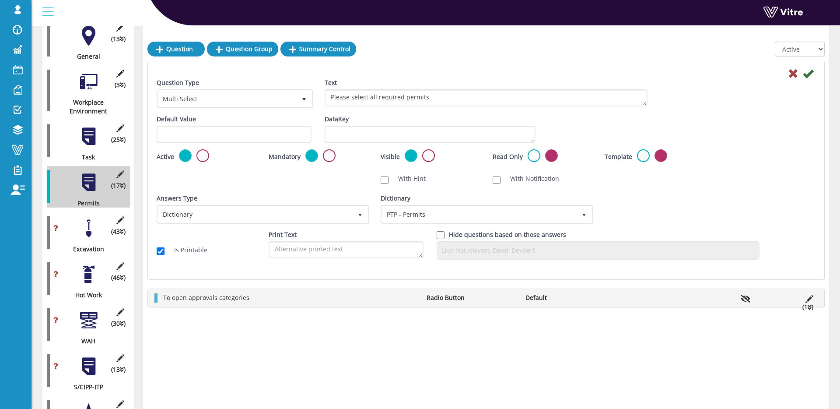
click at [333, 197] on div "Answers Type Dictionary 1" at bounding box center [262, 209] width 211 height 30
click at [790, 77] on icon at bounding box center [793, 73] width 11 height 11
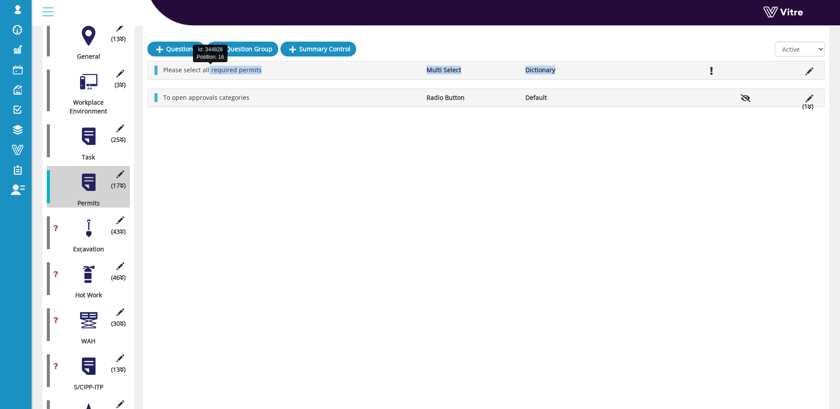
drag, startPoint x: 573, startPoint y: 67, endPoint x: 208, endPoint y: 69, distance: 364.5
click at [208, 69] on ul "Please select all required permits Multi Select Dictionary" at bounding box center [488, 70] width 659 height 9
click at [231, 69] on span "Please select all required permits" at bounding box center [212, 70] width 98 height 8
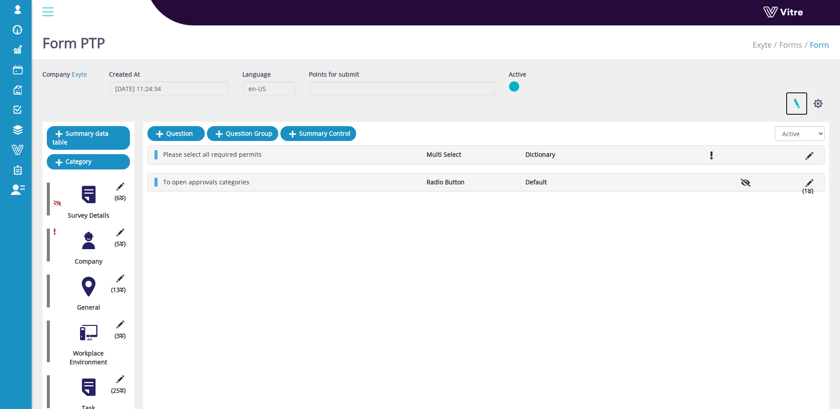
click at [787, 102] on link at bounding box center [797, 103] width 22 height 23
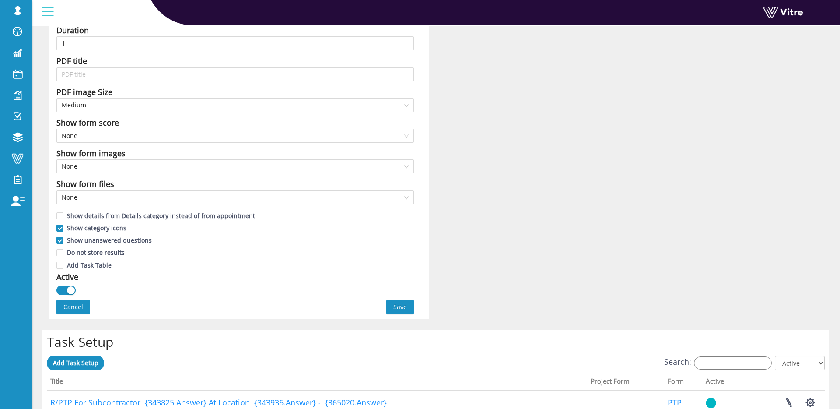
scroll to position [381, 0]
click at [401, 198] on span "None" at bounding box center [235, 197] width 347 height 13
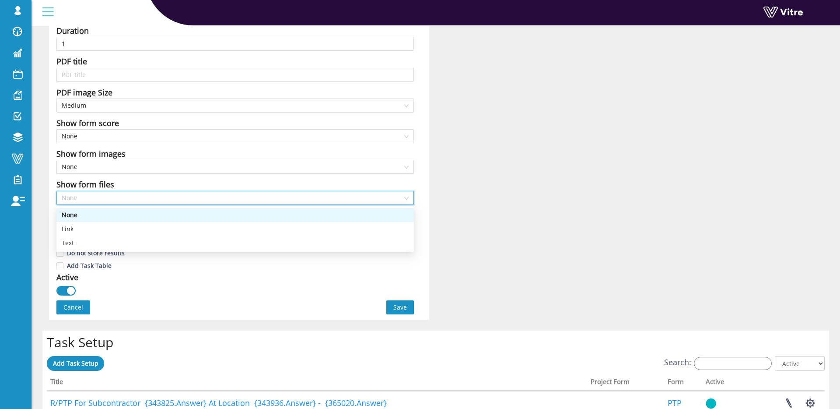
click at [506, 194] on div "Name PTP Form Title PTP For Subcontractor {343825.Answer} At Location {343936.A…" at bounding box center [435, 4] width 787 height 631
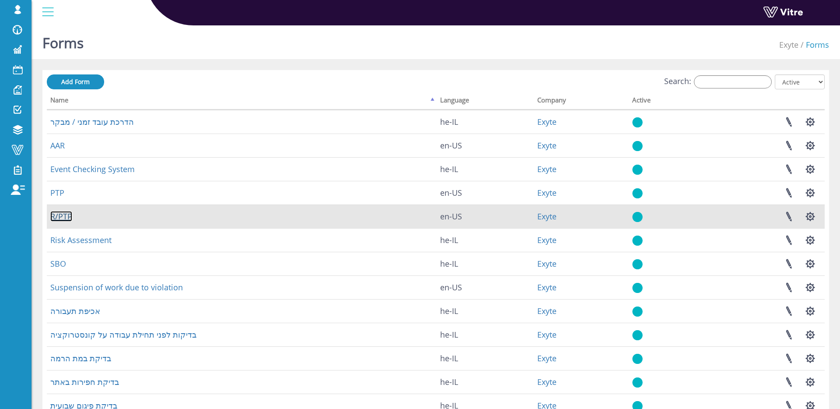
click at [56, 220] on link "R/PTP" at bounding box center [61, 216] width 22 height 11
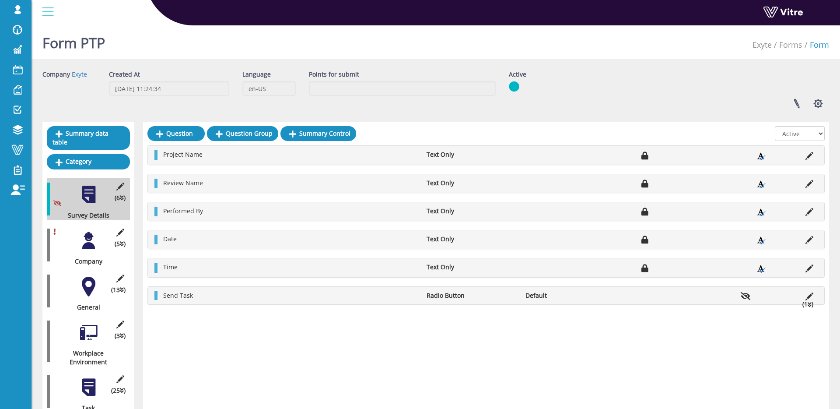
click at [91, 243] on div at bounding box center [89, 241] width 20 height 20
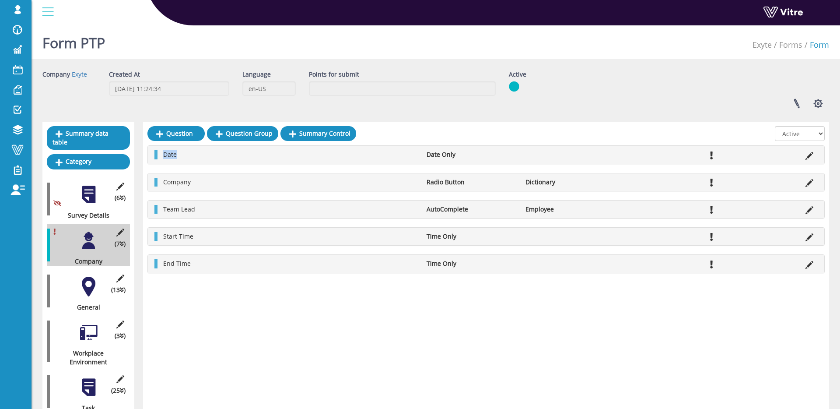
drag, startPoint x: 160, startPoint y: 154, endPoint x: 188, endPoint y: 155, distance: 27.6
click at [188, 155] on li "Date" at bounding box center [290, 154] width 263 height 9
click at [89, 289] on div at bounding box center [89, 287] width 20 height 20
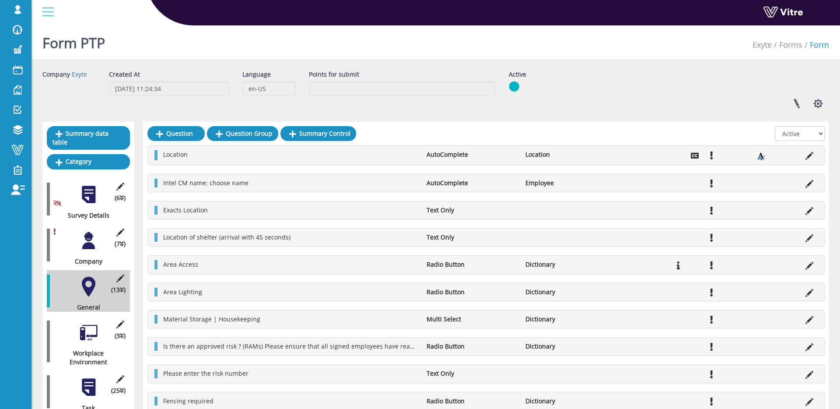
click at [88, 241] on div at bounding box center [89, 241] width 20 height 20
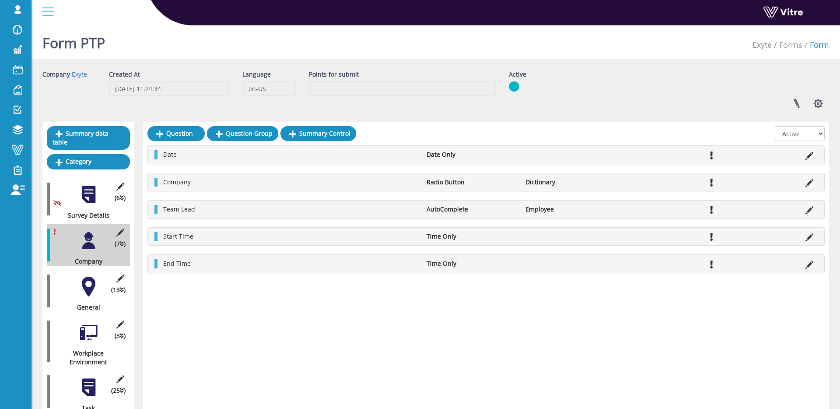
click at [91, 285] on div at bounding box center [89, 287] width 20 height 20
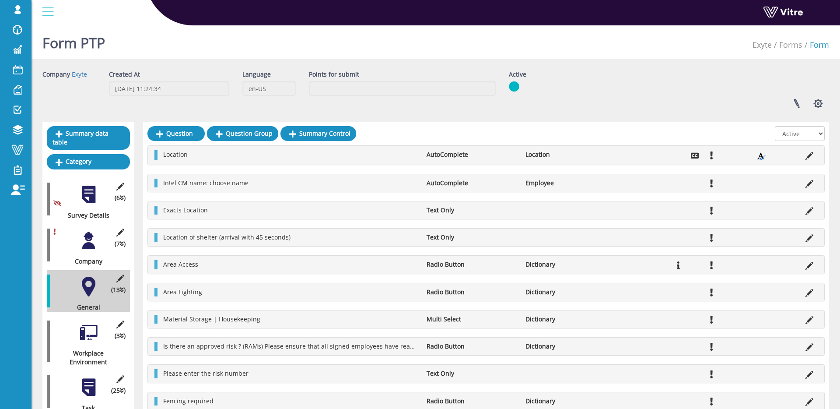
click at [91, 237] on div at bounding box center [89, 241] width 20 height 20
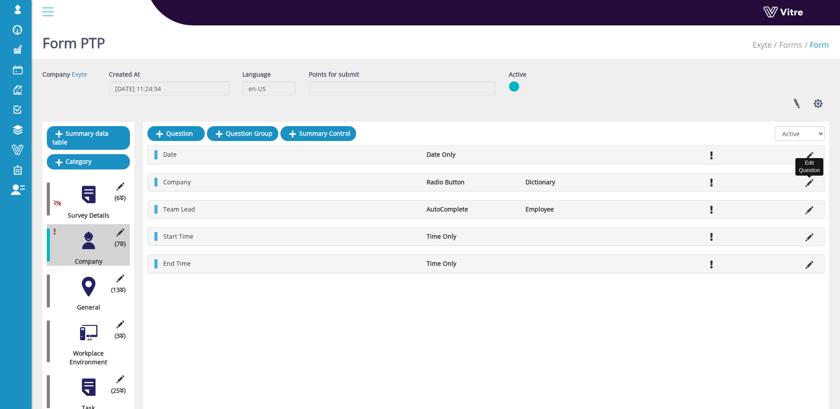
click at [806, 181] on icon at bounding box center [810, 183] width 8 height 8
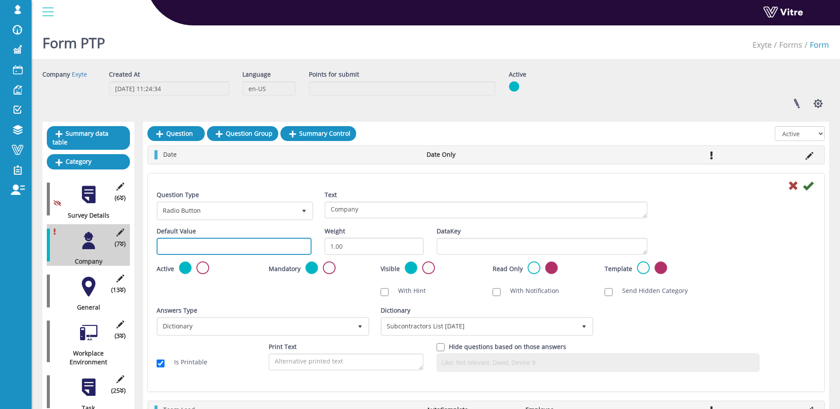
click at [207, 252] on input "text" at bounding box center [234, 246] width 155 height 17
paste input "#[DOMAIN_NAME]"
type input "#[DOMAIN_NAME]"
click at [809, 186] on icon at bounding box center [808, 185] width 11 height 11
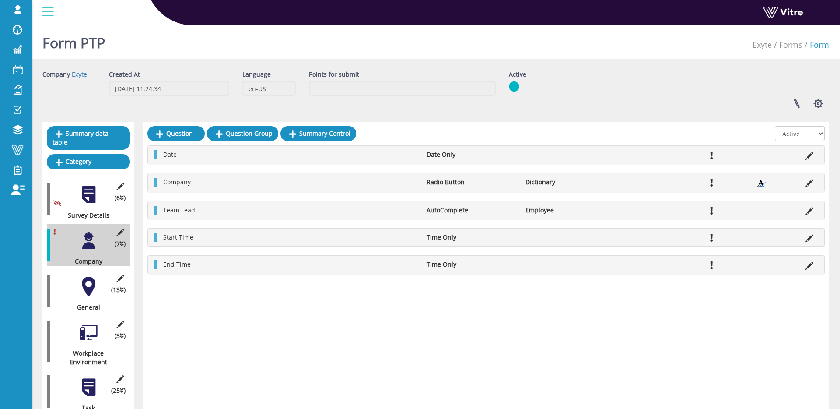
click at [88, 286] on div at bounding box center [89, 287] width 20 height 20
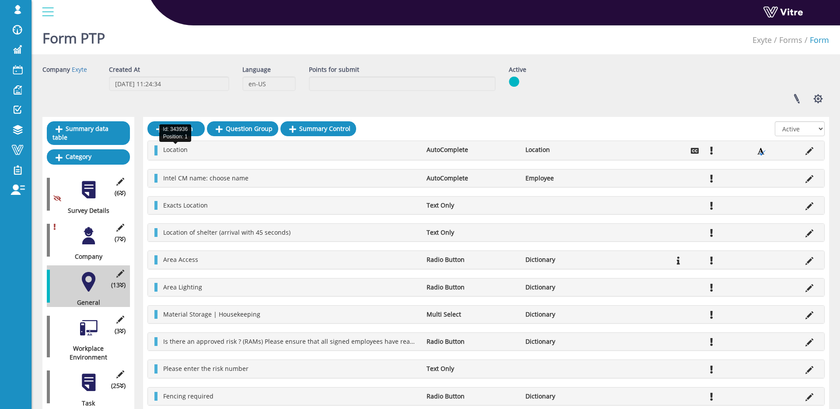
scroll to position [4, 0]
drag, startPoint x: 163, startPoint y: 150, endPoint x: 206, endPoint y: 150, distance: 42.9
click at [206, 150] on li "Location" at bounding box center [290, 150] width 263 height 9
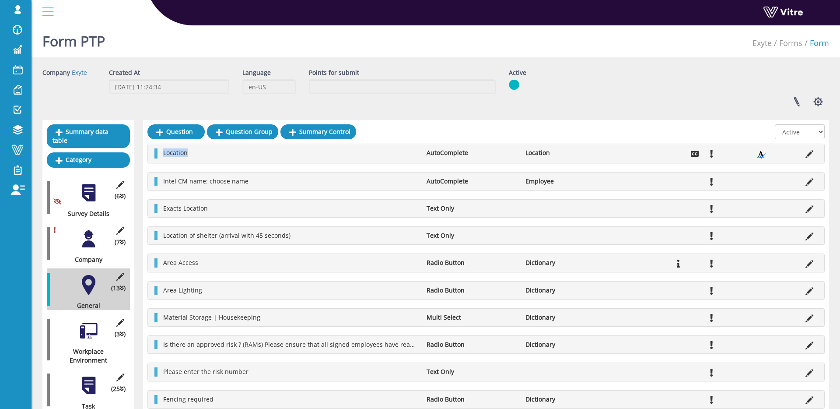
scroll to position [3, 0]
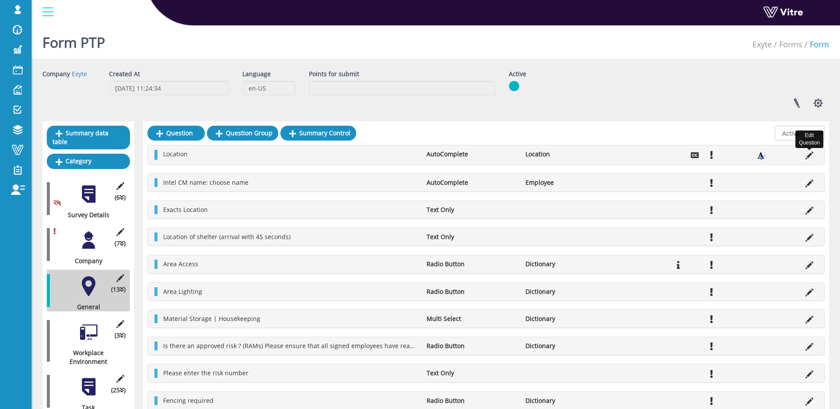
click at [808, 152] on icon at bounding box center [810, 155] width 8 height 8
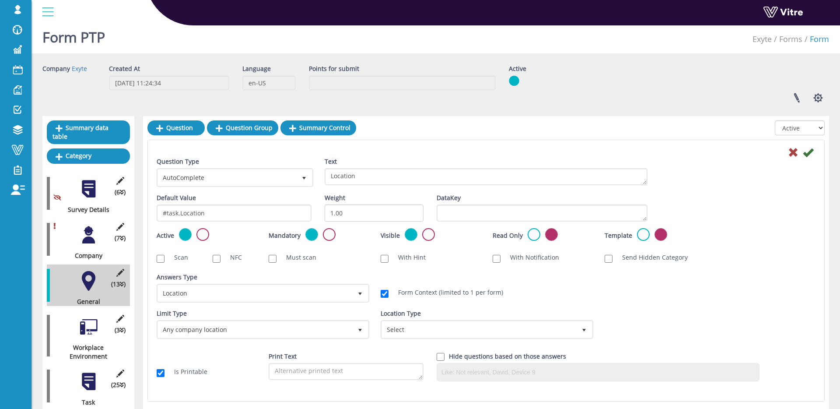
scroll to position [6, 0]
click at [791, 152] on icon at bounding box center [793, 152] width 11 height 11
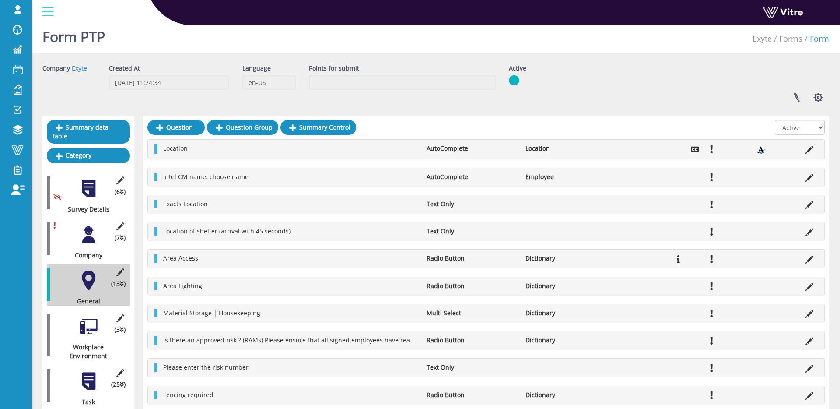
click at [93, 235] on div at bounding box center [89, 234] width 20 height 20
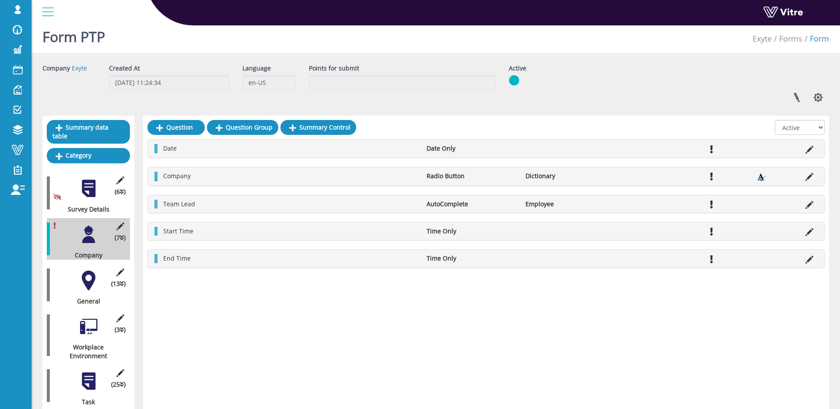
scroll to position [0, 0]
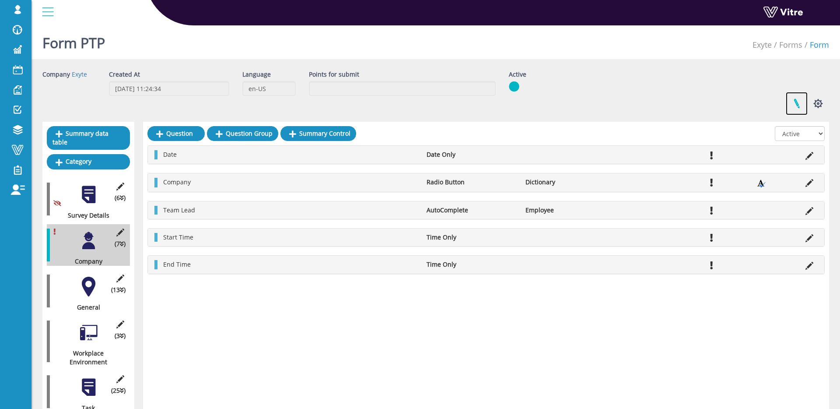
click at [799, 102] on link at bounding box center [797, 103] width 22 height 23
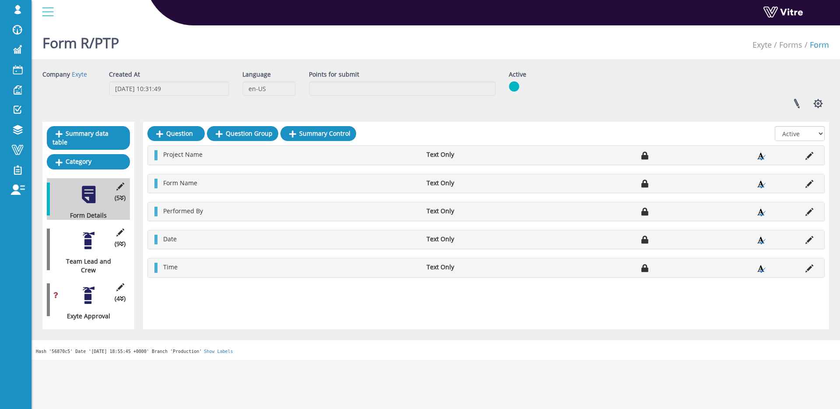
click at [91, 241] on div at bounding box center [89, 241] width 20 height 20
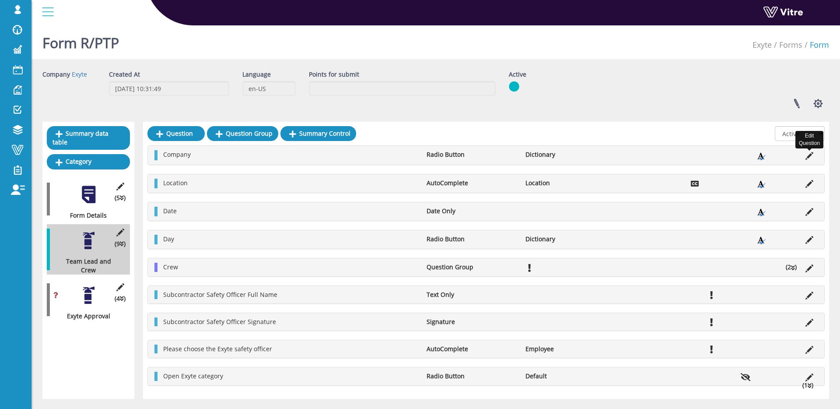
click at [809, 155] on icon at bounding box center [810, 156] width 8 height 8
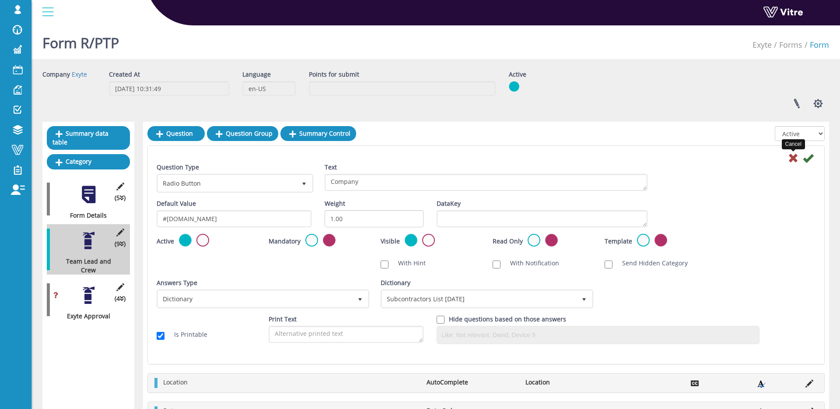
click at [794, 158] on icon at bounding box center [793, 158] width 11 height 11
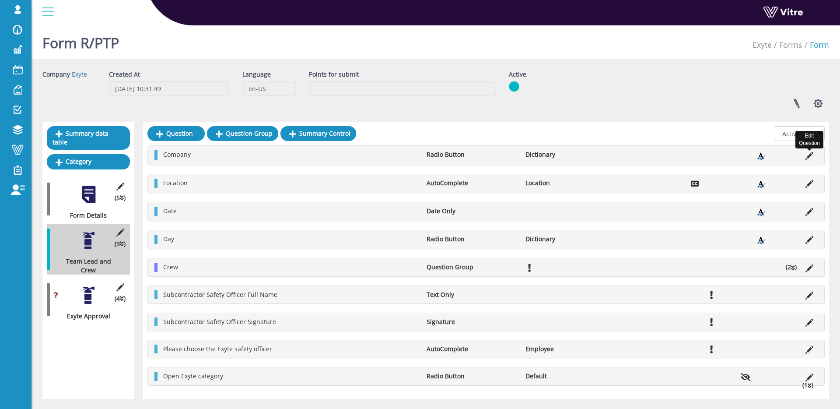
click at [809, 156] on icon at bounding box center [810, 156] width 8 height 8
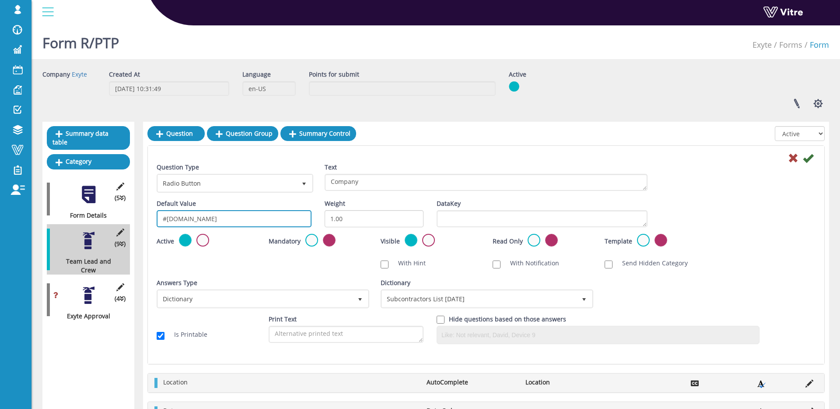
click at [259, 220] on input "#task.Company" at bounding box center [234, 218] width 155 height 17
click at [790, 155] on icon at bounding box center [793, 158] width 11 height 11
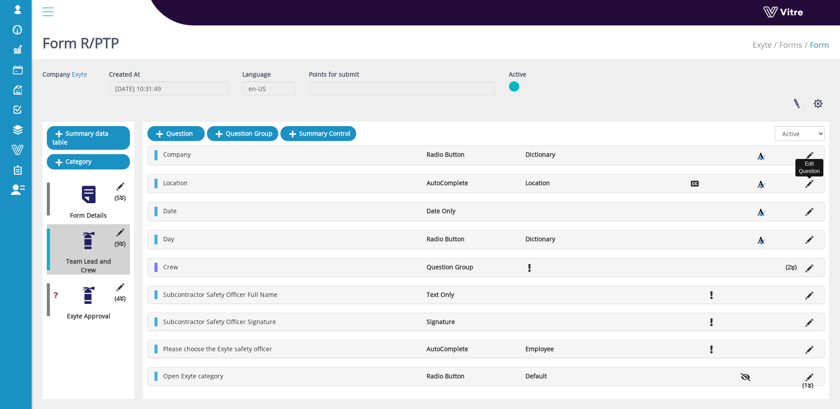
click at [807, 180] on icon at bounding box center [810, 184] width 8 height 8
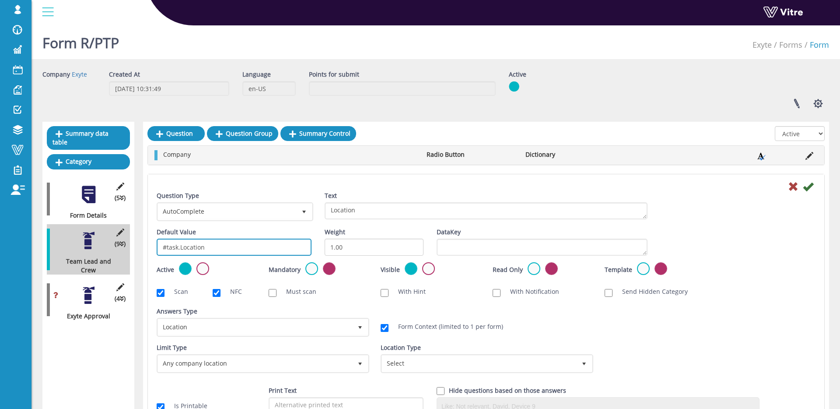
click at [277, 244] on input "#task.Location" at bounding box center [234, 246] width 155 height 17
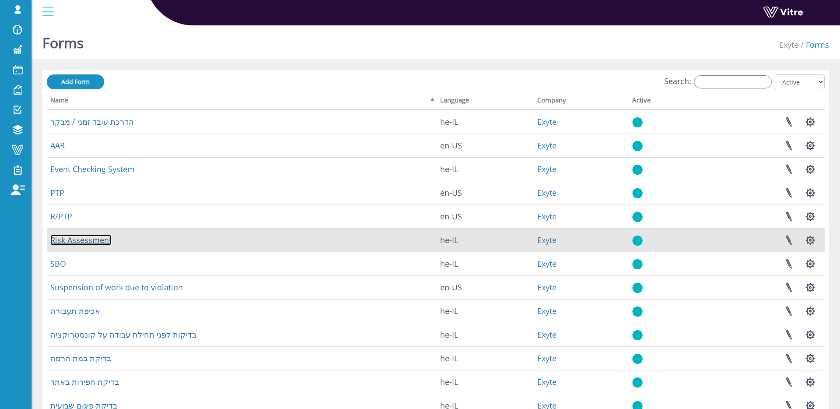
click at [75, 241] on link "Risk Assessment" at bounding box center [80, 240] width 61 height 11
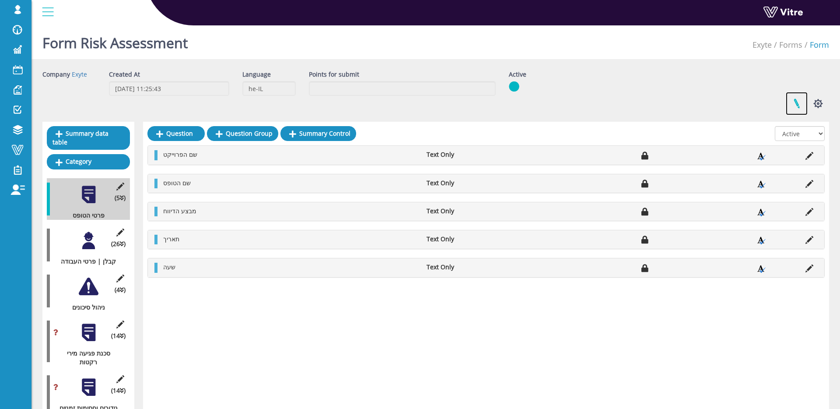
click at [796, 108] on link at bounding box center [797, 103] width 22 height 23
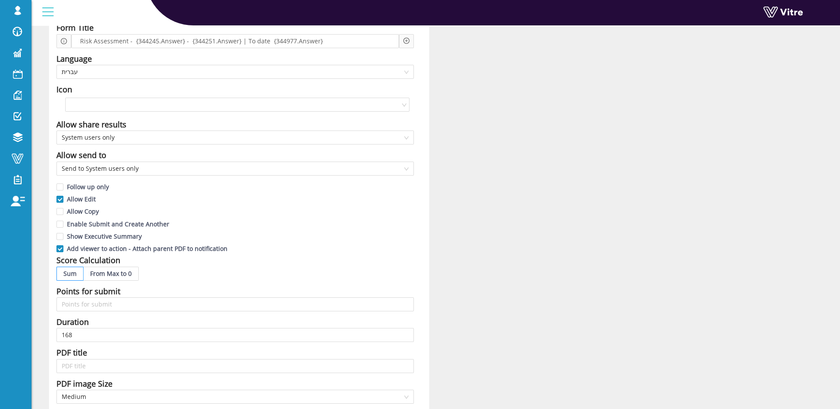
scroll to position [114, 0]
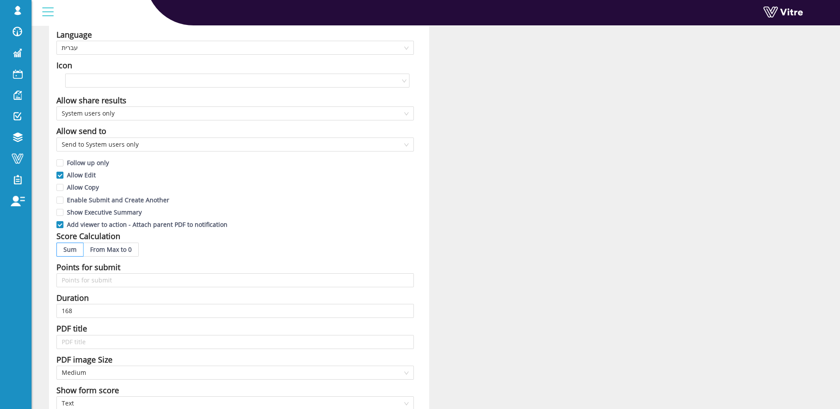
click at [110, 303] on div "Duration" at bounding box center [235, 297] width 358 height 12
click at [106, 307] on input "168" at bounding box center [235, 311] width 358 height 14
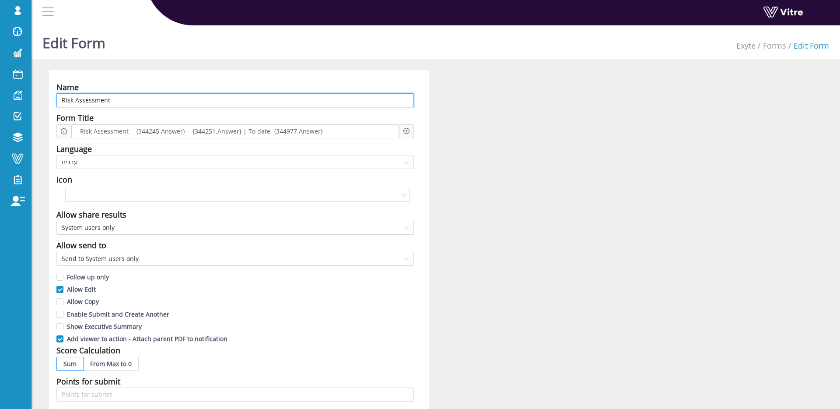
drag, startPoint x: 117, startPoint y: 101, endPoint x: 44, endPoint y: 100, distance: 73.5
click at [44, 100] on div "Name Risk Assessment Form Title Risk Assessment - {344245.Answer} - {344251.Ans…" at bounding box center [238, 385] width 393 height 631
click at [143, 102] on input "Risk Assessment" at bounding box center [235, 100] width 358 height 14
click at [142, 98] on input "Risk Assessment" at bounding box center [235, 100] width 358 height 14
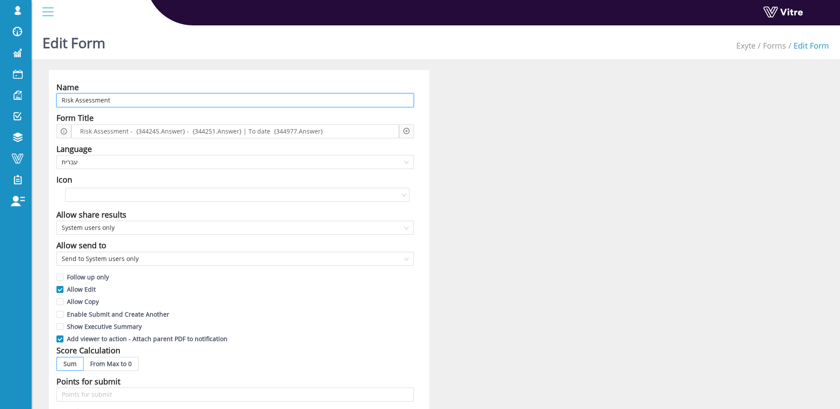
click at [142, 98] on input "Risk Assessment" at bounding box center [235, 100] width 358 height 14
click at [124, 100] on input "Risk Assessment" at bounding box center [235, 100] width 358 height 14
drag, startPoint x: 135, startPoint y: 98, endPoint x: 35, endPoint y: 99, distance: 100.2
click at [35, 99] on div "Name Risk Assessment Form Title Risk Assessment - {344245.Answer} - {344251.Ans…" at bounding box center [436, 385] width 809 height 631
click at [101, 102] on input "Risk Assessment" at bounding box center [235, 100] width 358 height 14
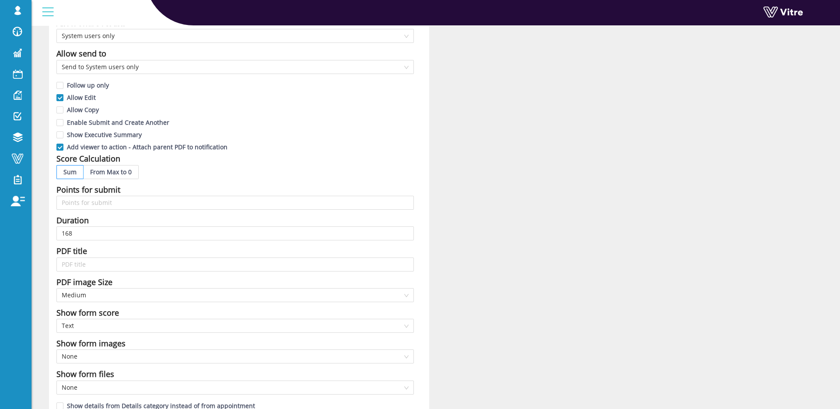
scroll to position [240, 0]
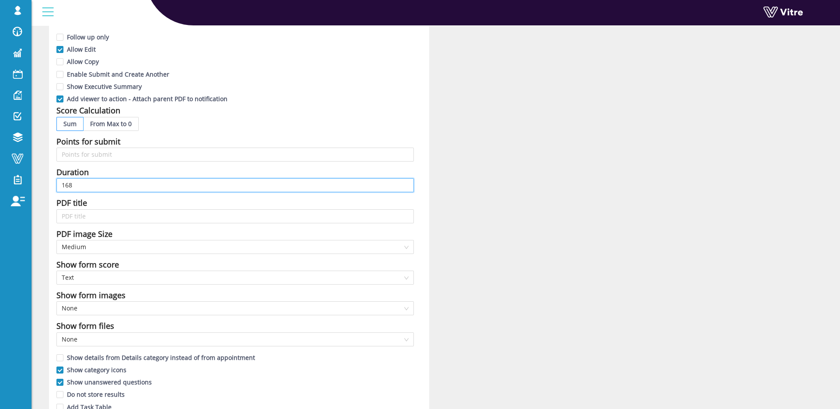
drag, startPoint x: 119, startPoint y: 187, endPoint x: 61, endPoint y: 189, distance: 58.7
click at [61, 189] on input "168" at bounding box center [235, 185] width 358 height 14
click at [78, 187] on input "168" at bounding box center [235, 185] width 358 height 14
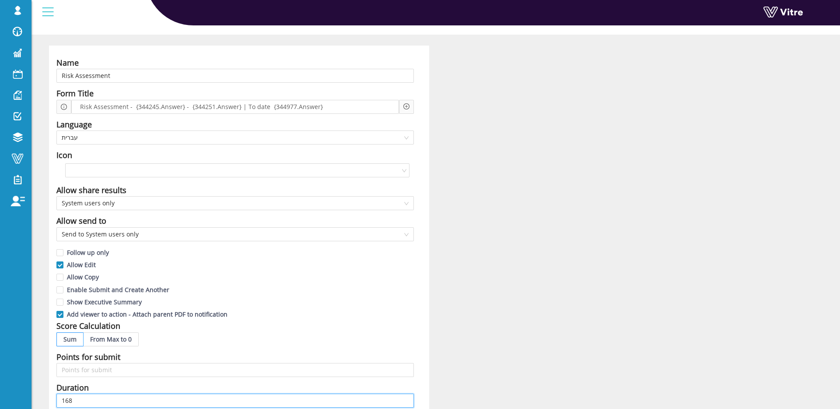
scroll to position [0, 0]
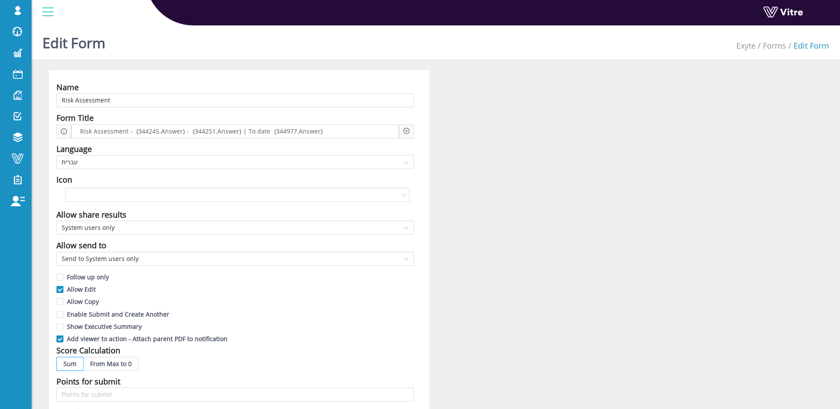
click at [247, 87] on div "Name" at bounding box center [235, 87] width 358 height 12
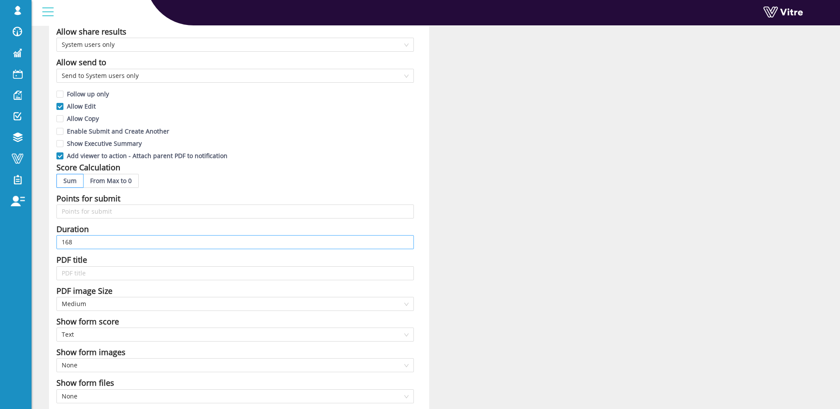
scroll to position [184, 0]
drag, startPoint x: 132, startPoint y: 240, endPoint x: 62, endPoint y: 243, distance: 70.1
click at [62, 243] on input "168" at bounding box center [235, 241] width 358 height 14
click at [128, 242] on input "168" at bounding box center [235, 241] width 358 height 14
click at [93, 242] on input "168" at bounding box center [235, 241] width 358 height 14
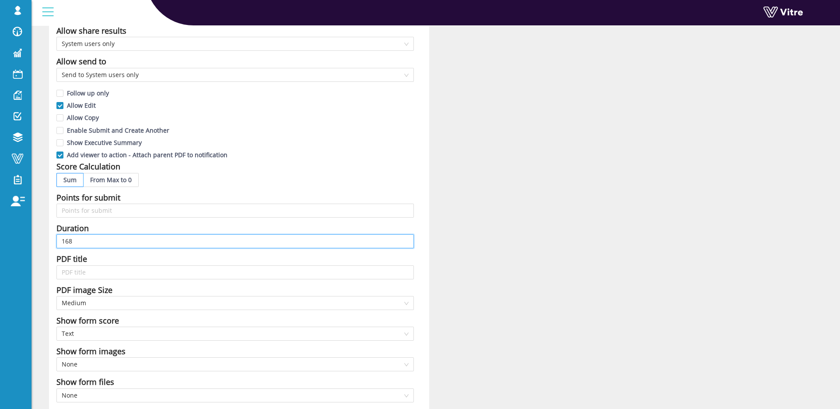
click at [91, 240] on input "168" at bounding box center [235, 241] width 358 height 14
click at [88, 239] on input "168" at bounding box center [235, 241] width 358 height 14
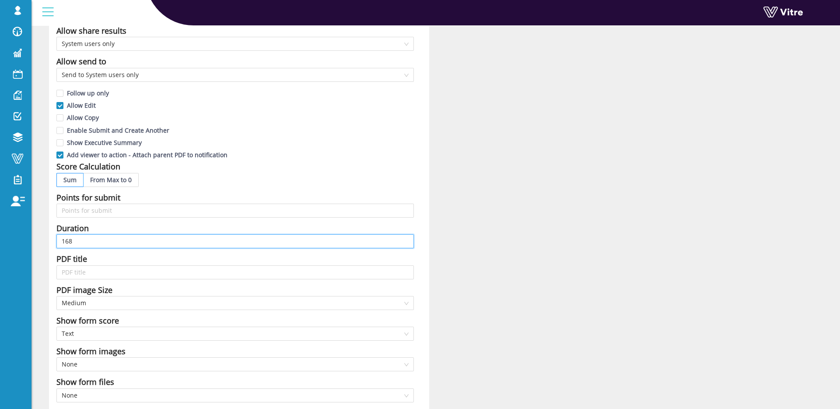
click at [91, 239] on input "168" at bounding box center [235, 241] width 358 height 14
click at [154, 232] on div "Duration" at bounding box center [235, 228] width 358 height 12
click at [149, 235] on input "168" at bounding box center [235, 241] width 358 height 14
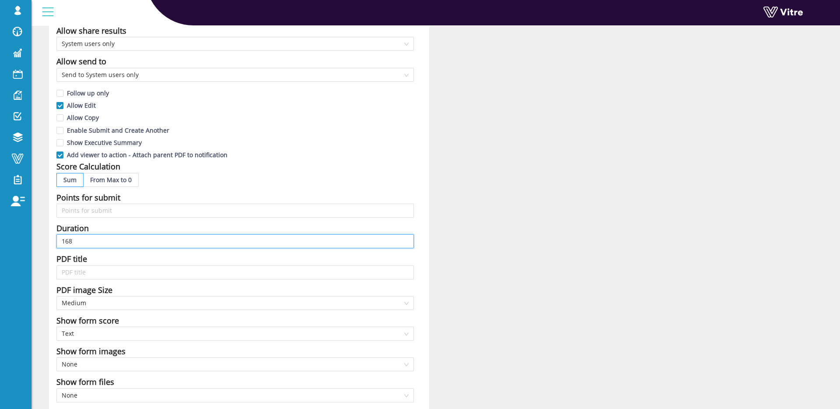
click at [117, 235] on input "168" at bounding box center [235, 241] width 358 height 14
click at [112, 237] on input "168" at bounding box center [235, 241] width 358 height 14
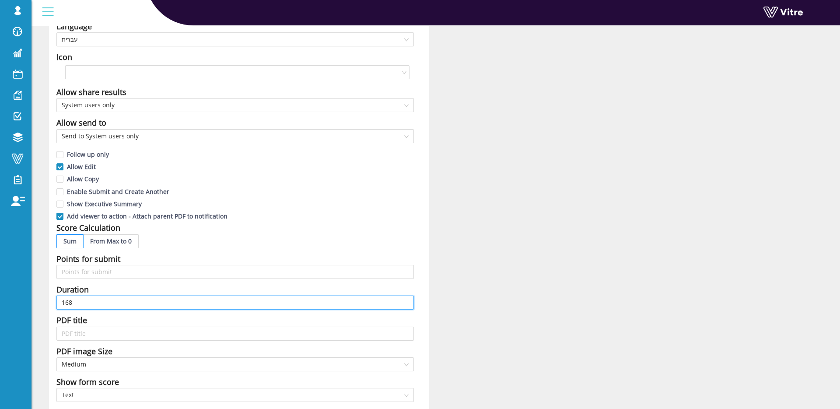
scroll to position [0, 0]
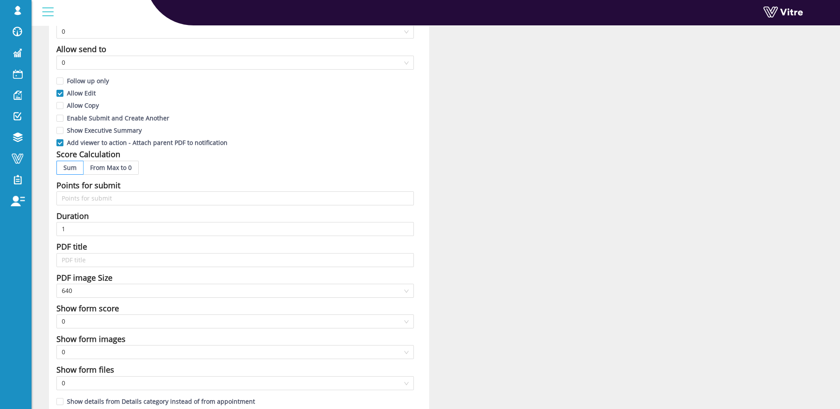
scroll to position [201, 0]
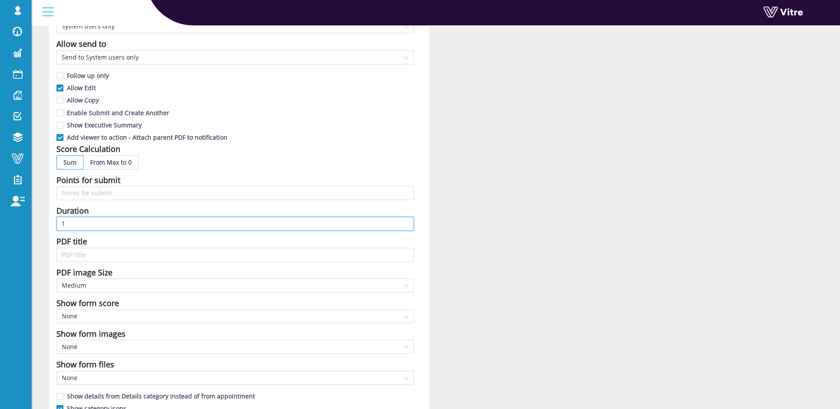
click at [122, 224] on input "1" at bounding box center [235, 224] width 358 height 14
drag, startPoint x: 103, startPoint y: 223, endPoint x: 17, endPoint y: 226, distance: 85.8
click at [17, 226] on div "[DOMAIN_NAME] Profile Notification Change Company English עברית English Español…" at bounding box center [420, 350] width 840 height 1059
click at [133, 225] on input "1" at bounding box center [235, 224] width 358 height 14
click at [143, 217] on input "1" at bounding box center [235, 224] width 358 height 14
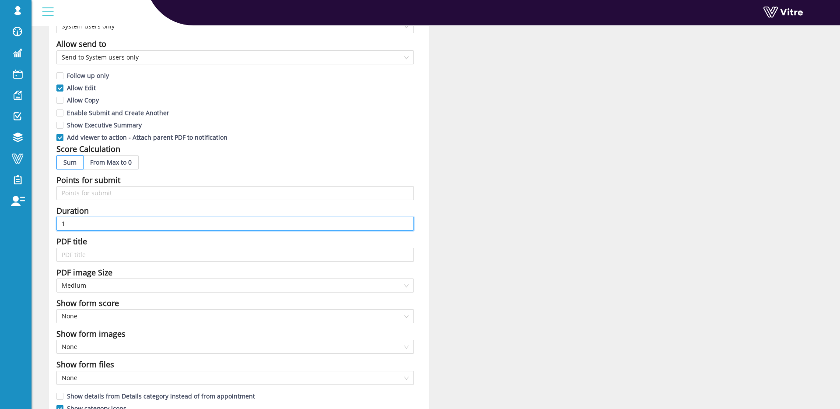
click at [133, 220] on input "1" at bounding box center [235, 224] width 358 height 14
click at [506, 168] on div "Name PTP Form Title PTP For Subcontractor {343825.Answer} At Location {343936.A…" at bounding box center [435, 184] width 787 height 631
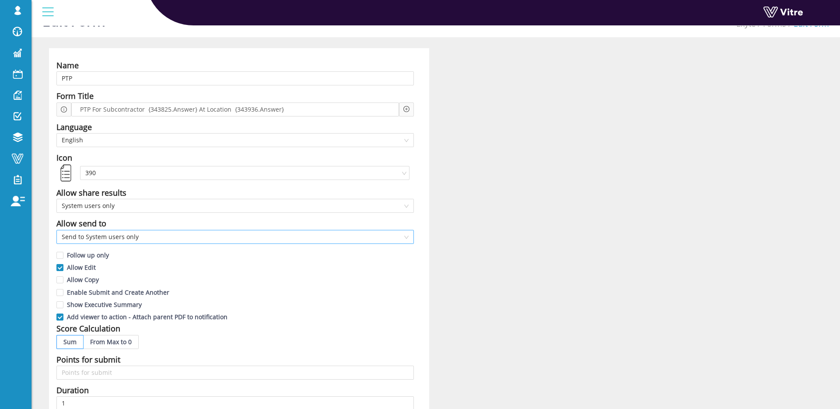
scroll to position [27, 0]
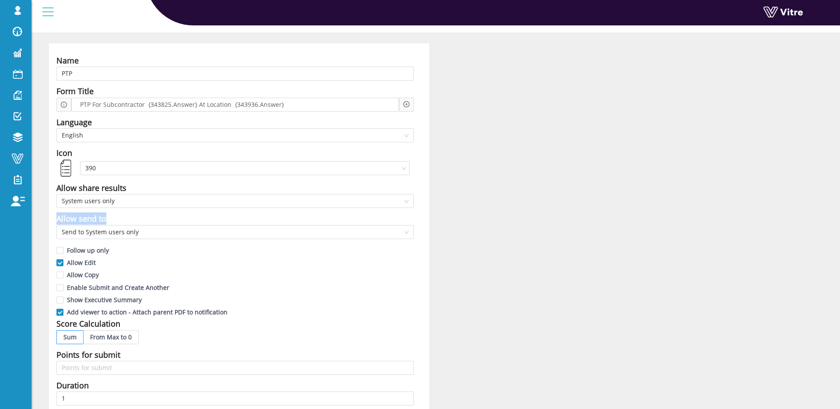
drag, startPoint x: 54, startPoint y: 219, endPoint x: 147, endPoint y: 216, distance: 92.4
click at [140, 216] on div "Name PTP Form Title PTP For Subcontractor {343825.Answer} At Location {343936.A…" at bounding box center [239, 358] width 380 height 631
click at [540, 207] on div "Name PTP Form Title PTP For Subcontractor {343825.Answer} At Location {343936.A…" at bounding box center [435, 358] width 787 height 631
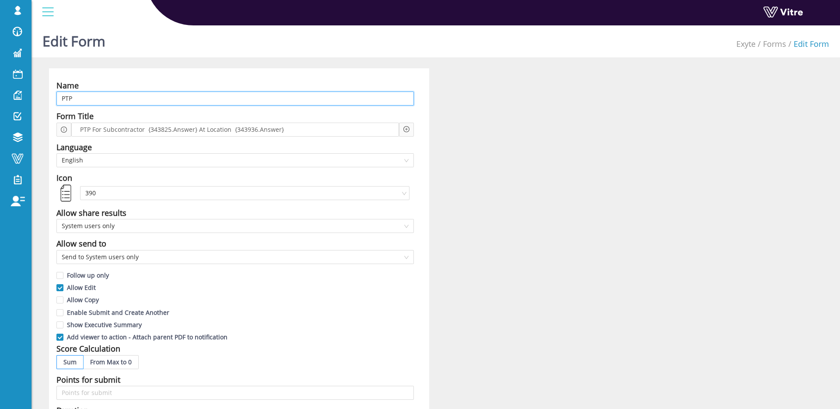
scroll to position [0, 0]
click at [63, 99] on input "PTP" at bounding box center [235, 100] width 358 height 14
click at [140, 105] on input "PTP" at bounding box center [235, 100] width 358 height 14
drag, startPoint x: 128, startPoint y: 105, endPoint x: 46, endPoint y: 102, distance: 82.8
click at [46, 102] on div "Name PTP Form Title PTP For Subcontractor {343825.Answer} At Location {343936.A…" at bounding box center [238, 385] width 393 height 631
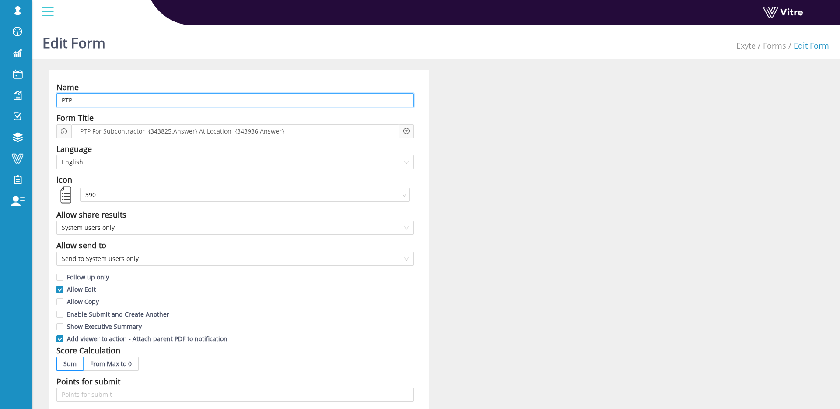
click at [116, 102] on input "PTP" at bounding box center [235, 100] width 358 height 14
click at [119, 102] on input "PTP" at bounding box center [235, 100] width 358 height 14
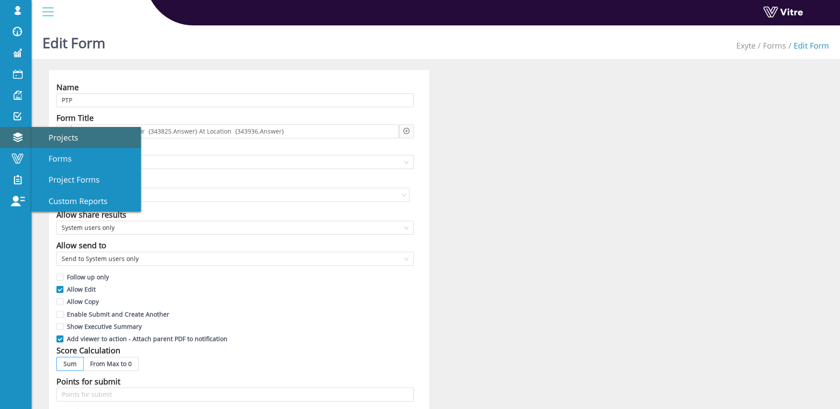
click at [59, 142] on span "Projects" at bounding box center [58, 137] width 40 height 11
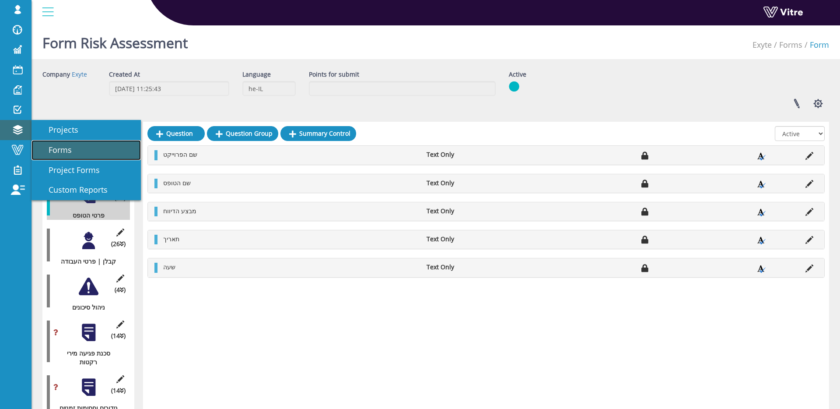
click at [50, 147] on span "Forms" at bounding box center [55, 149] width 34 height 11
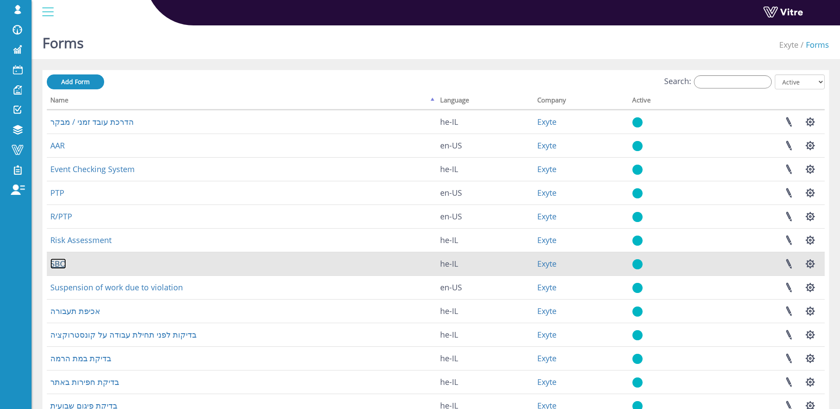
click at [59, 266] on link "SBO" at bounding box center [58, 263] width 16 height 11
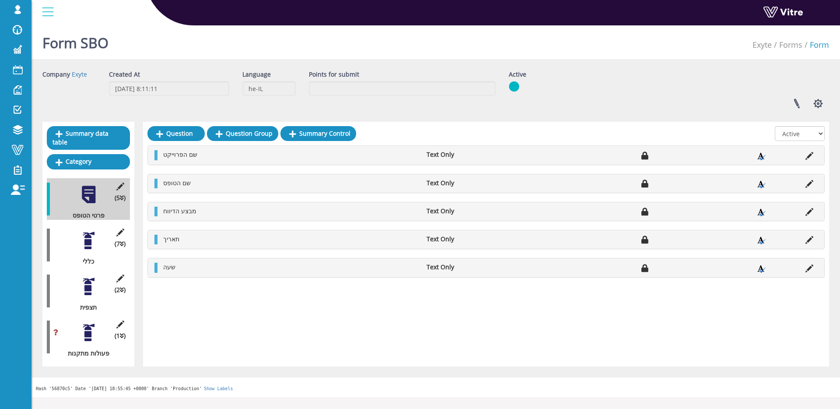
click at [93, 287] on div at bounding box center [89, 287] width 20 height 20
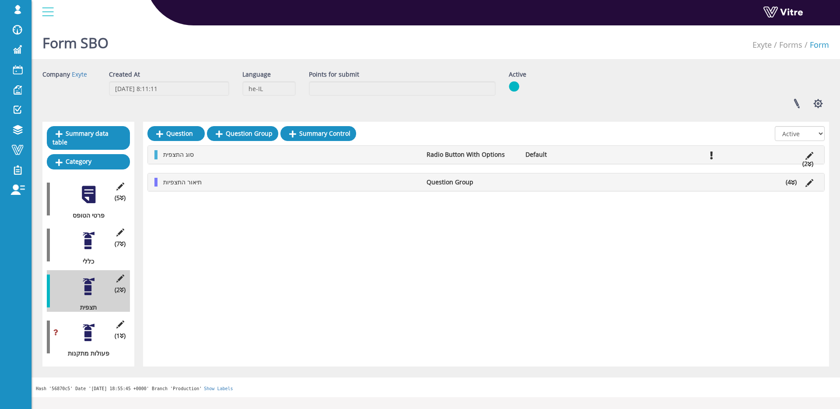
click at [228, 189] on div "תיאור התצפיות Question Group (4 )" at bounding box center [486, 182] width 677 height 18
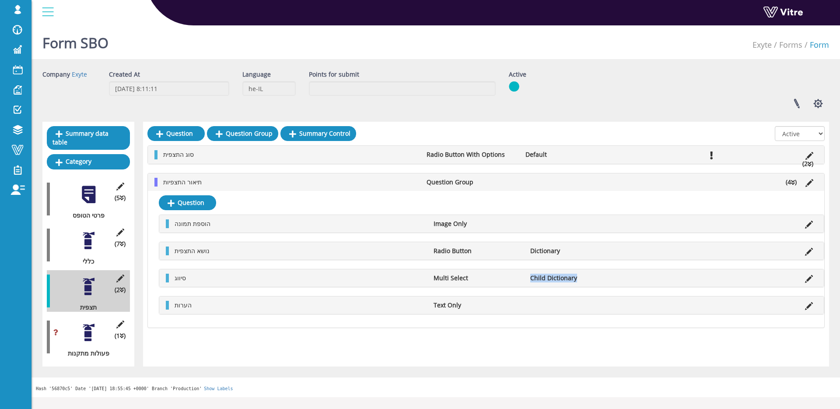
drag, startPoint x: 599, startPoint y: 276, endPoint x: 510, endPoint y: 278, distance: 88.4
click at [510, 278] on ul "סיווג Multi Select Child Dictionary" at bounding box center [493, 277] width 647 height 9
drag, startPoint x: 493, startPoint y: 277, endPoint x: 371, endPoint y: 276, distance: 122.1
click at [371, 276] on ul "סיווג Multi Select Child Dictionary" at bounding box center [493, 277] width 647 height 9
drag, startPoint x: 599, startPoint y: 254, endPoint x: 453, endPoint y: 255, distance: 145.3
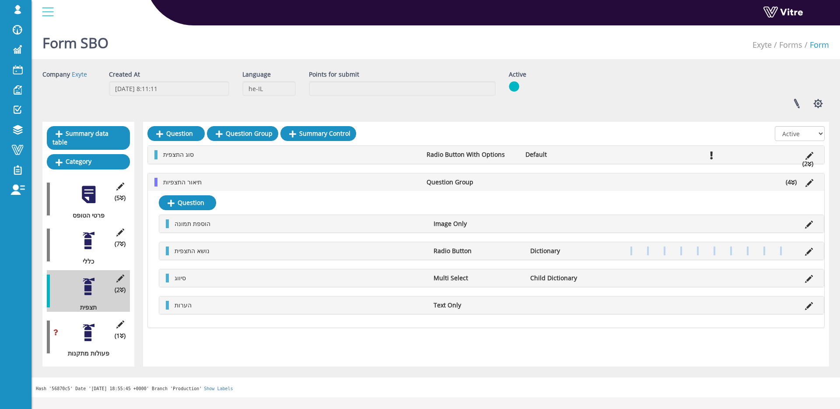
click at [453, 255] on div "נושא התצפית Radio Button Dictionary" at bounding box center [491, 251] width 665 height 18
click at [576, 256] on div "נושא התצפית Radio Button Dictionary" at bounding box center [491, 251] width 665 height 18
drag, startPoint x: 575, startPoint y: 252, endPoint x: 168, endPoint y: 224, distance: 407.9
click at [168, 224] on div "הוספת תמונה Image Only נושא התצפית Radio Button Dictionary סיווג Multi Select C…" at bounding box center [492, 264] width 666 height 100
click at [354, 236] on div "הוספת תמונה Image Only נושא התצפית Radio Button Dictionary סיווג Multi Select C…" at bounding box center [492, 264] width 666 height 100
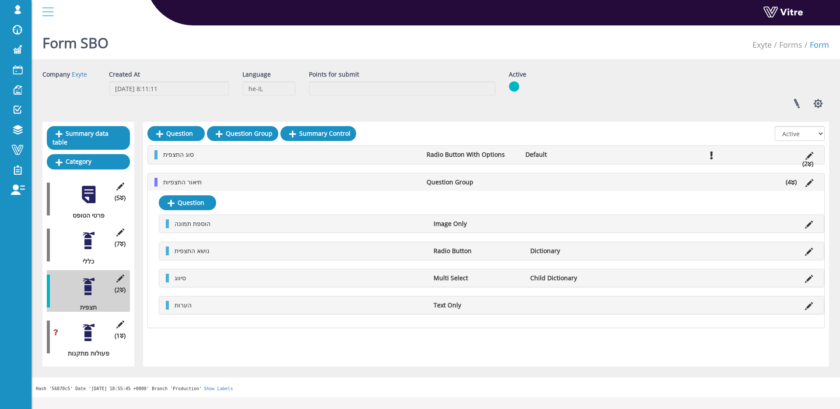
click at [569, 253] on li "Dictionary" at bounding box center [574, 250] width 97 height 9
click at [569, 251] on li "Dictionary" at bounding box center [574, 250] width 97 height 9
click at [812, 249] on icon at bounding box center [809, 252] width 8 height 8
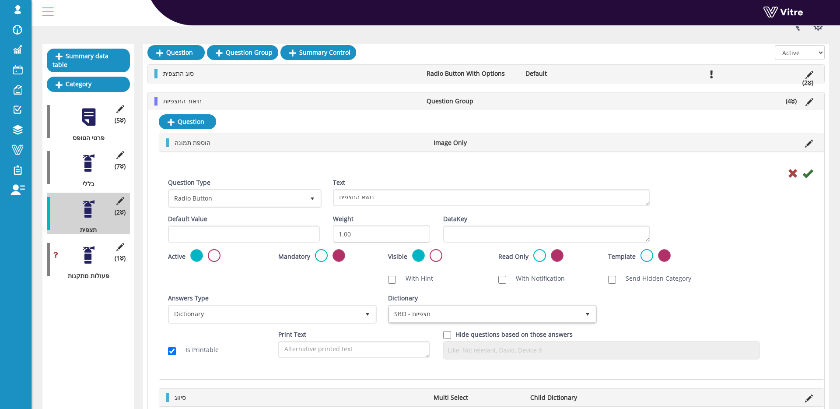
scroll to position [81, 0]
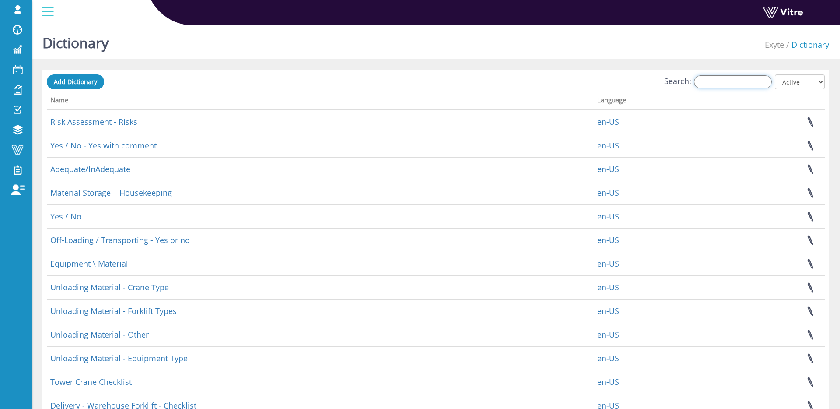
click at [723, 79] on input "Search:" at bounding box center [733, 81] width 78 height 13
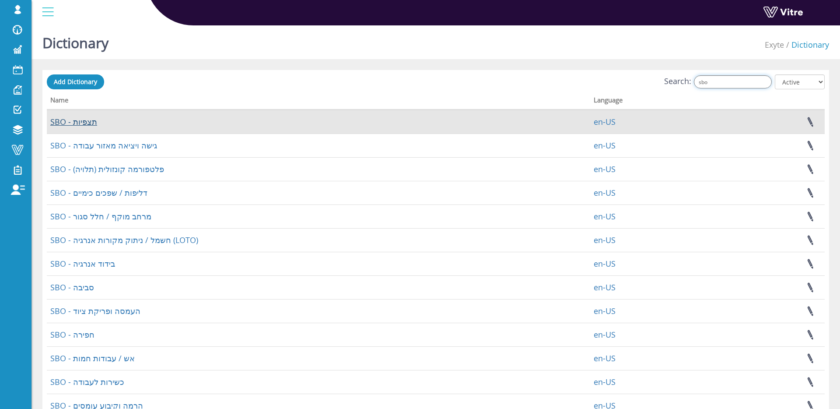
type input "sbo"
click at [89, 120] on link "SBO - תצפיות" at bounding box center [73, 121] width 47 height 11
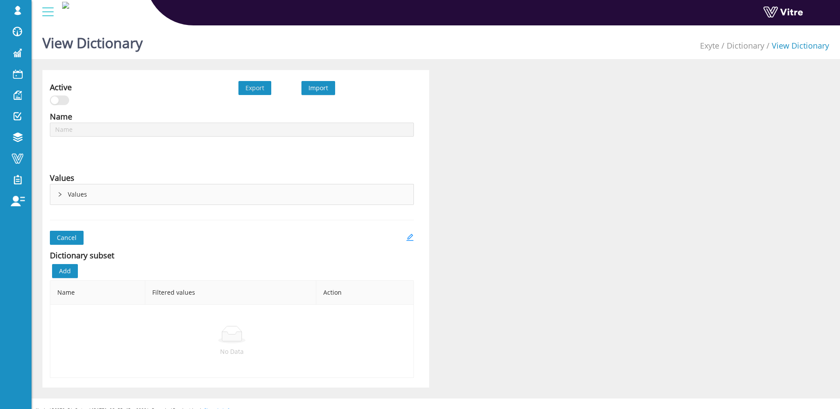
type input "SBO - תצפיות"
click at [88, 194] on div "Values" at bounding box center [231, 194] width 363 height 20
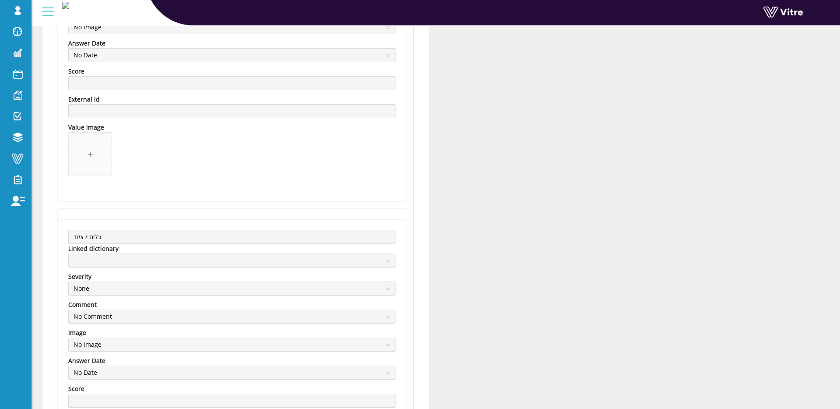
scroll to position [6377, 0]
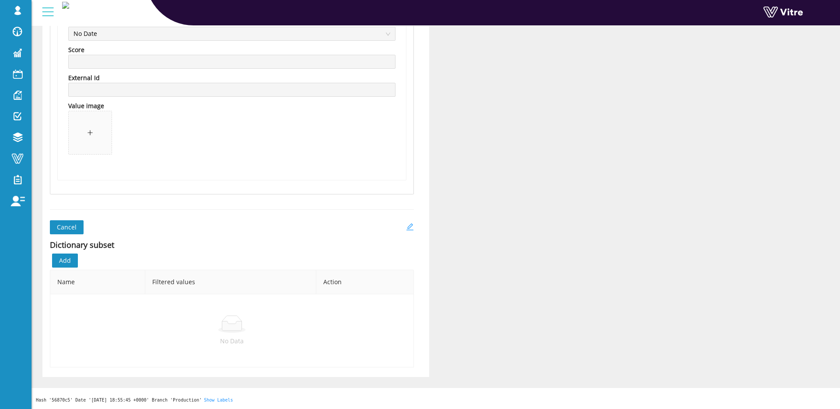
click at [410, 227] on icon "edit" at bounding box center [410, 226] width 7 height 7
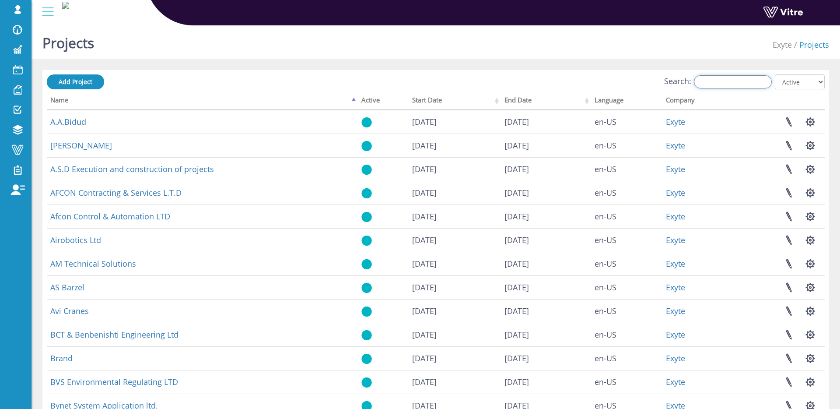
click at [713, 79] on input "Search:" at bounding box center [733, 81] width 78 height 13
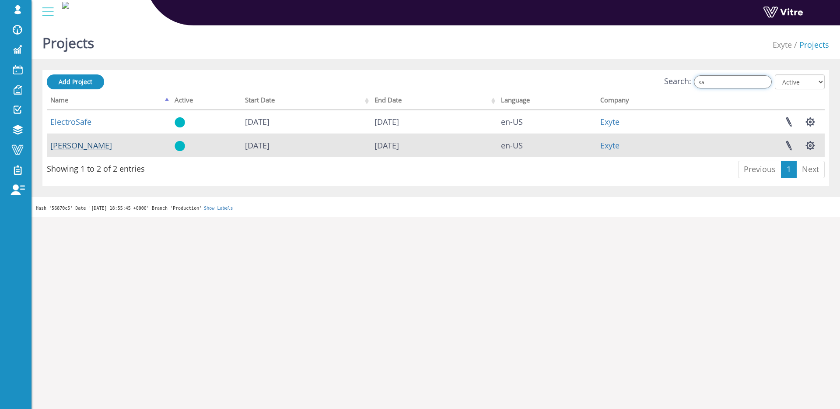
type input "sa"
click at [70, 141] on link "[PERSON_NAME]" at bounding box center [81, 145] width 62 height 11
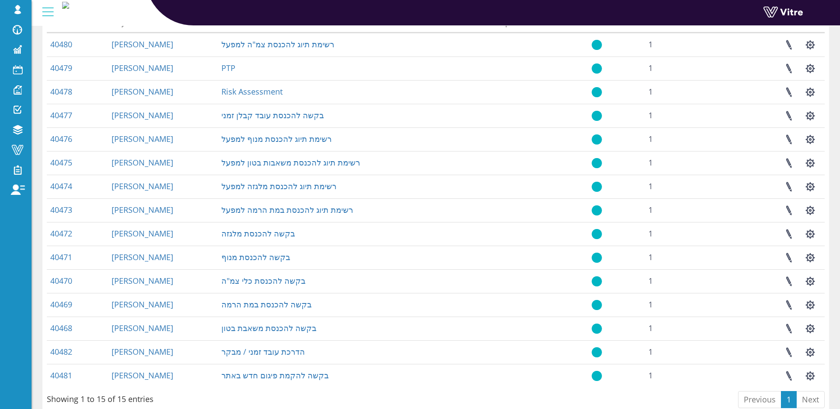
scroll to position [617, 0]
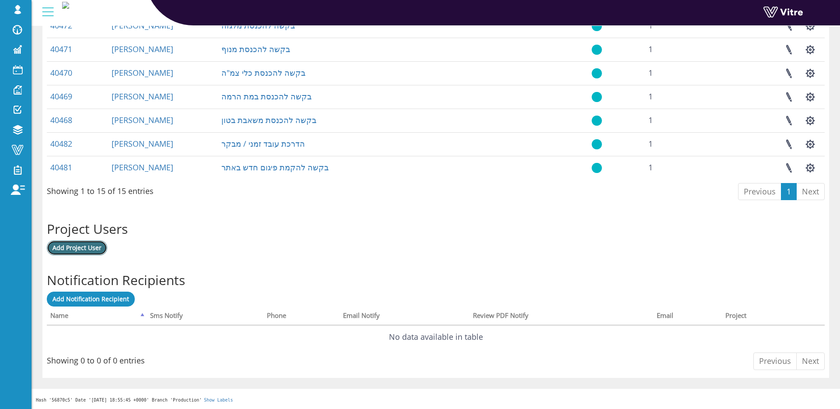
click at [82, 252] on link "Add Project User" at bounding box center [77, 247] width 60 height 15
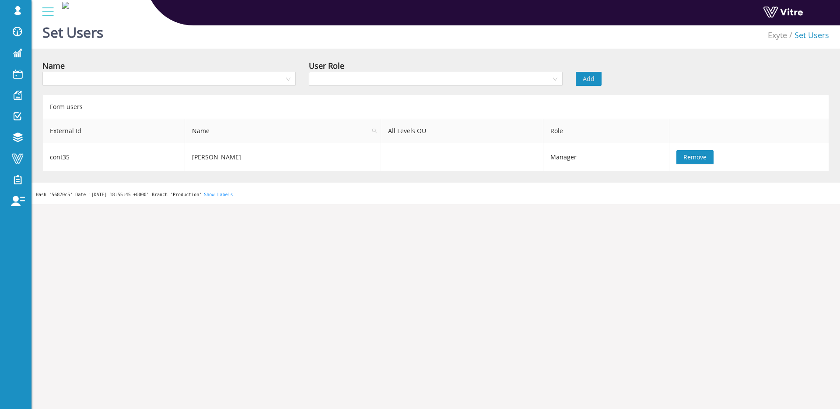
scroll to position [11, 0]
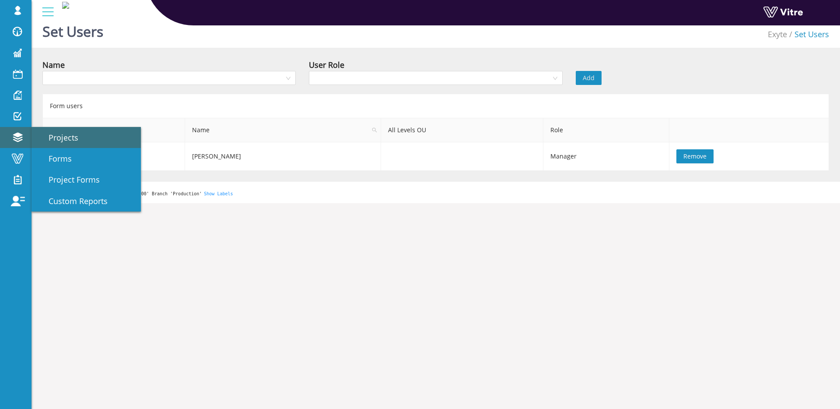
click at [80, 145] on link "Projects" at bounding box center [86, 137] width 109 height 21
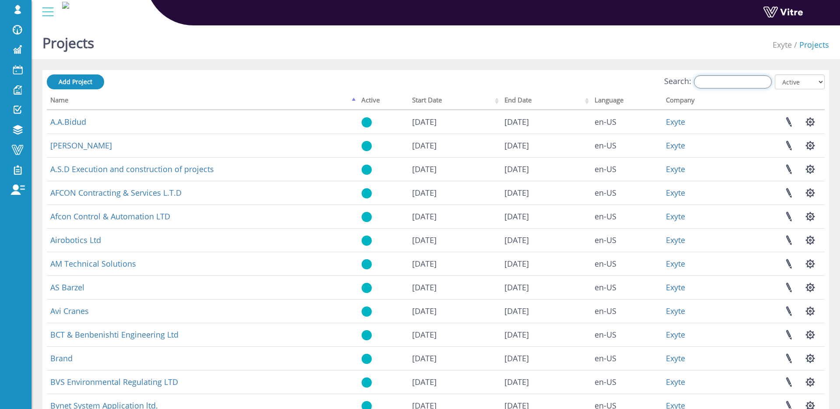
click at [726, 88] on input "Search:" at bounding box center [733, 81] width 78 height 13
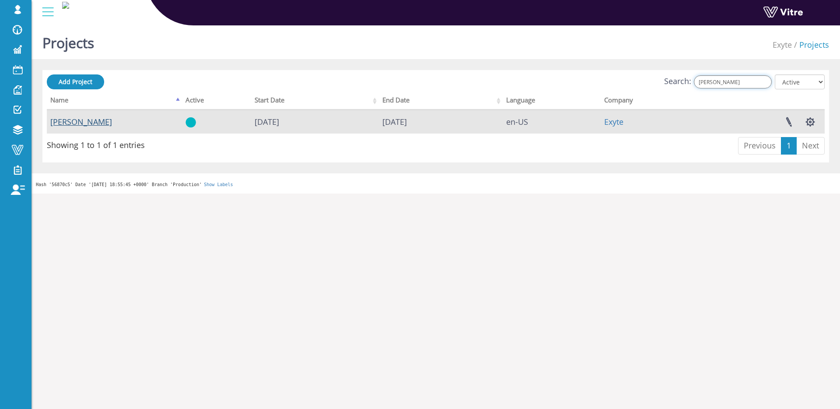
type input "[PERSON_NAME]"
click at [88, 124] on link "[PERSON_NAME]" at bounding box center [81, 121] width 62 height 11
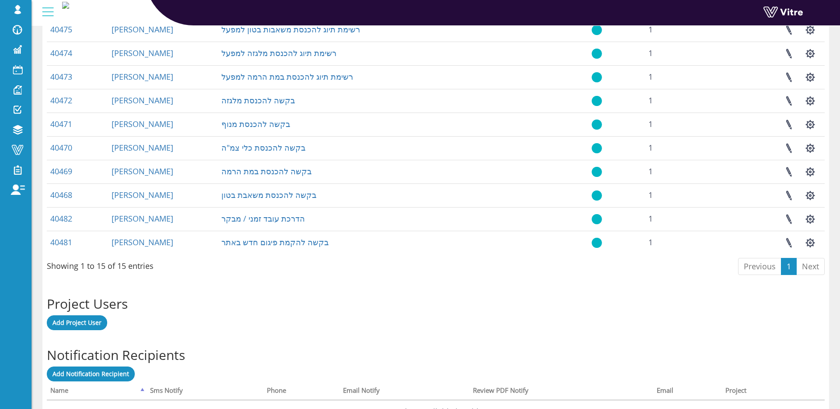
scroll to position [617, 0]
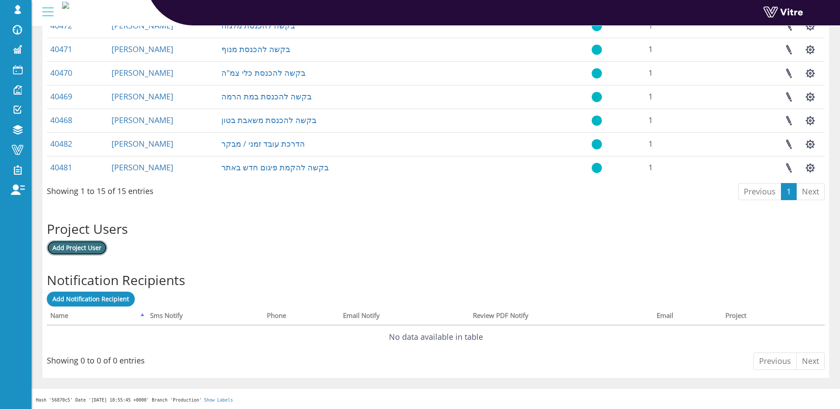
click at [105, 253] on link "Add Project User" at bounding box center [77, 247] width 60 height 15
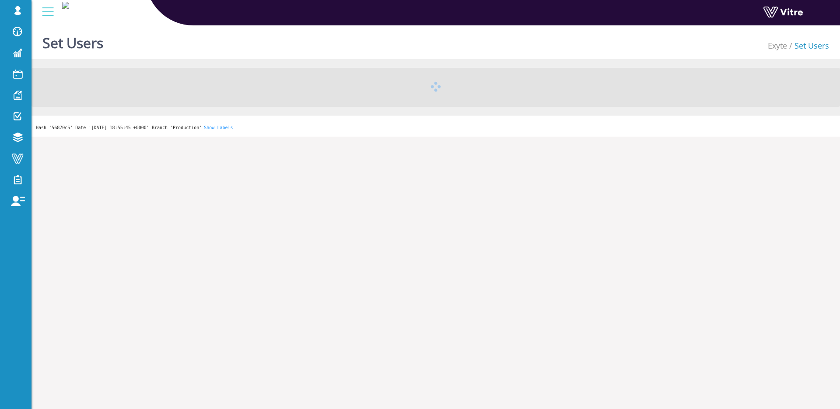
scroll to position [0, 0]
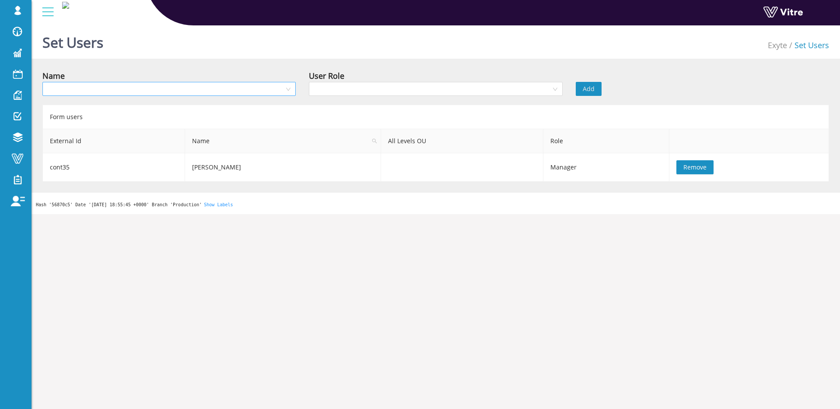
click at [259, 84] on input "search" at bounding box center [166, 88] width 237 height 13
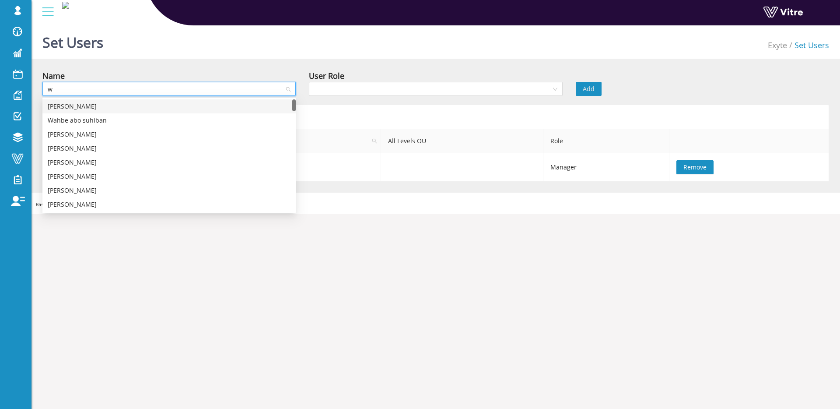
type input "w&"
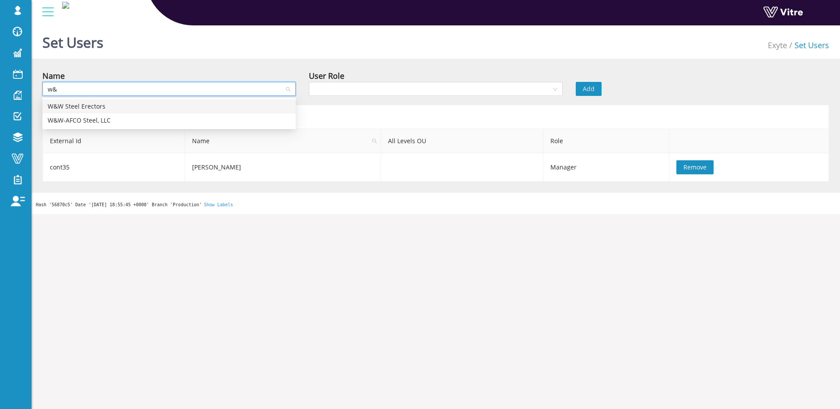
click at [119, 109] on div "W&W Steel Erectors" at bounding box center [169, 107] width 243 height 10
click at [501, 90] on input "search" at bounding box center [432, 88] width 237 height 13
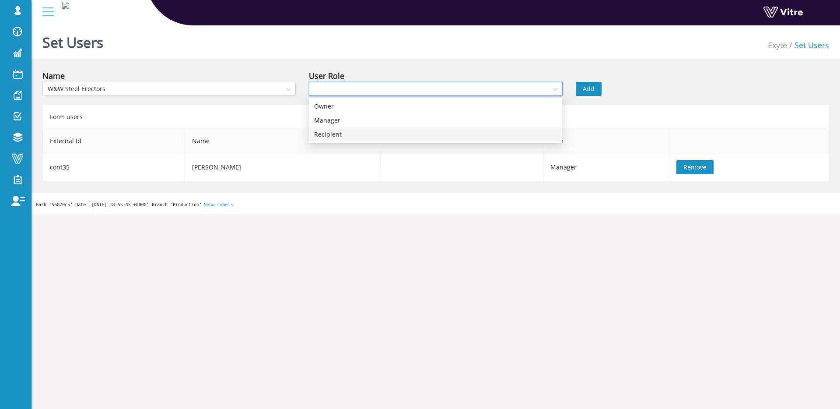
scroll to position [0, 0]
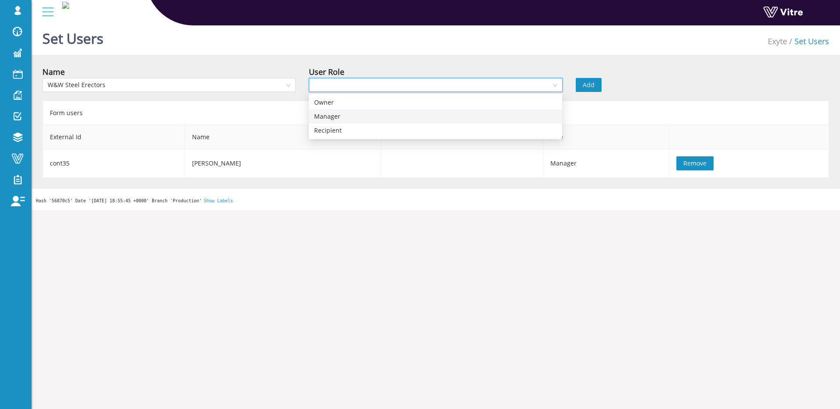
click at [361, 117] on div "Manager" at bounding box center [435, 117] width 243 height 10
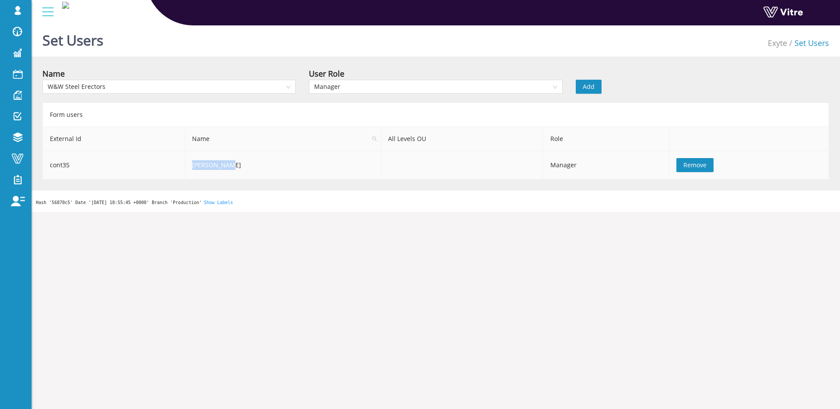
drag, startPoint x: 196, startPoint y: 163, endPoint x: 256, endPoint y: 168, distance: 60.7
click at [256, 168] on td "Sami Najami" at bounding box center [283, 165] width 196 height 28
drag, startPoint x: 256, startPoint y: 168, endPoint x: 194, endPoint y: 168, distance: 61.7
click at [194, 168] on td "Sami Najami" at bounding box center [283, 165] width 196 height 28
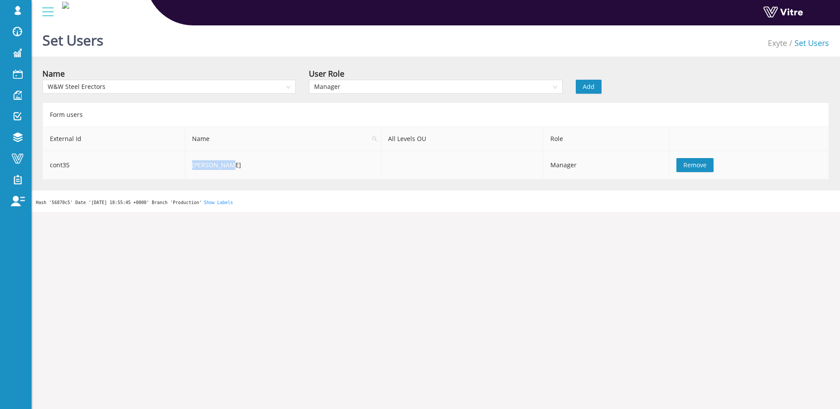
click at [256, 167] on td "Sami Najami" at bounding box center [283, 165] width 196 height 28
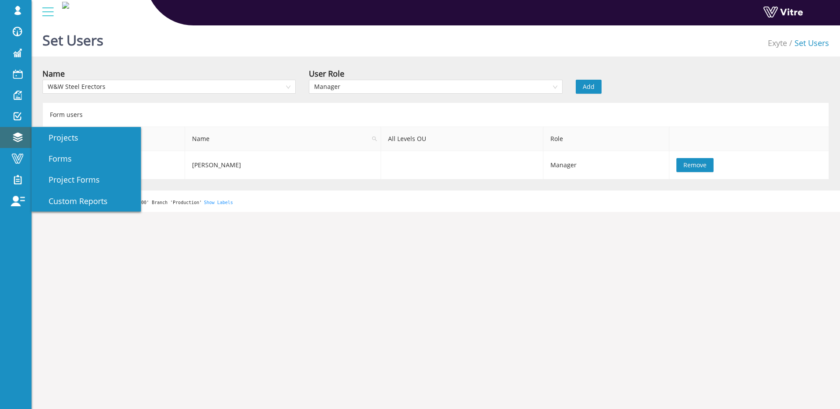
scroll to position [1, 0]
click at [80, 163] on link "Forms" at bounding box center [86, 158] width 109 height 21
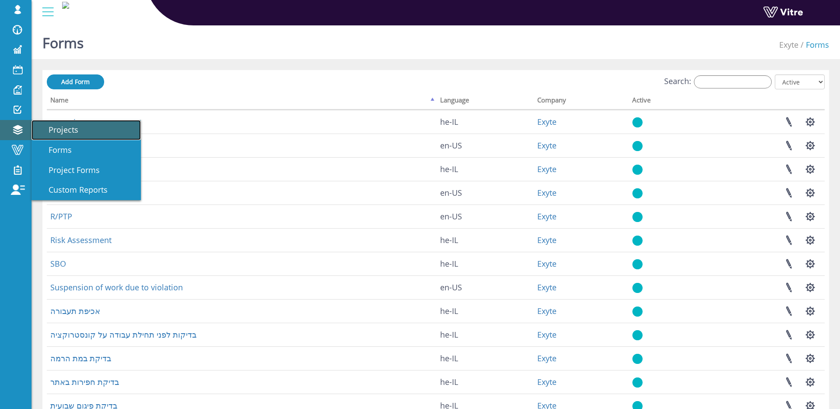
click at [83, 134] on link "Projects" at bounding box center [86, 130] width 109 height 20
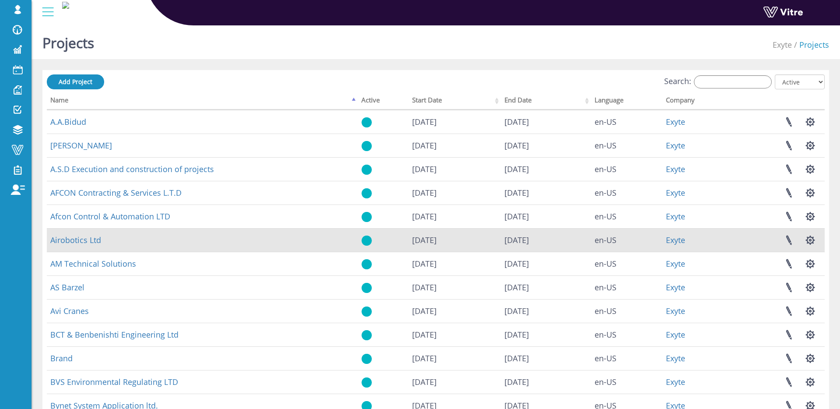
scroll to position [1, 0]
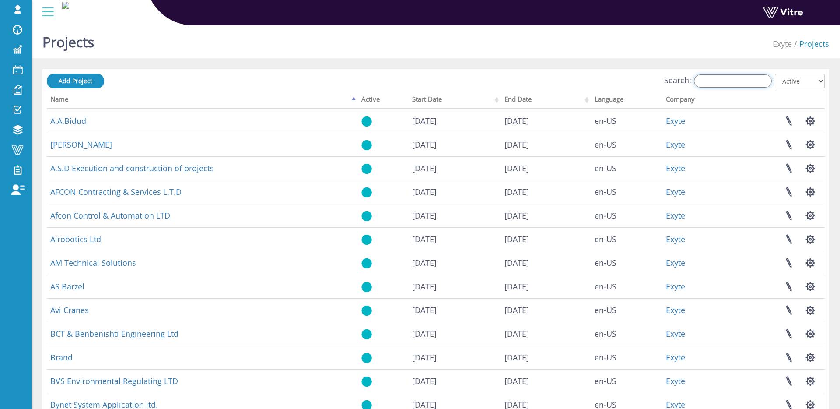
click at [732, 78] on input "Search:" at bounding box center [733, 80] width 78 height 13
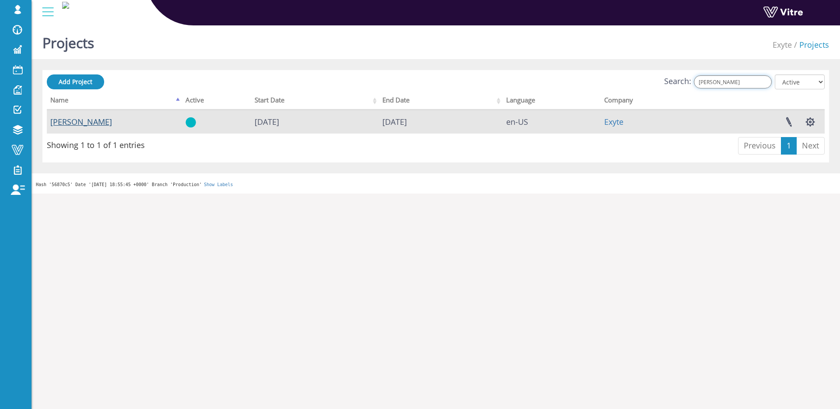
type input "sam"
click at [68, 126] on link "Sami Najami" at bounding box center [81, 121] width 62 height 11
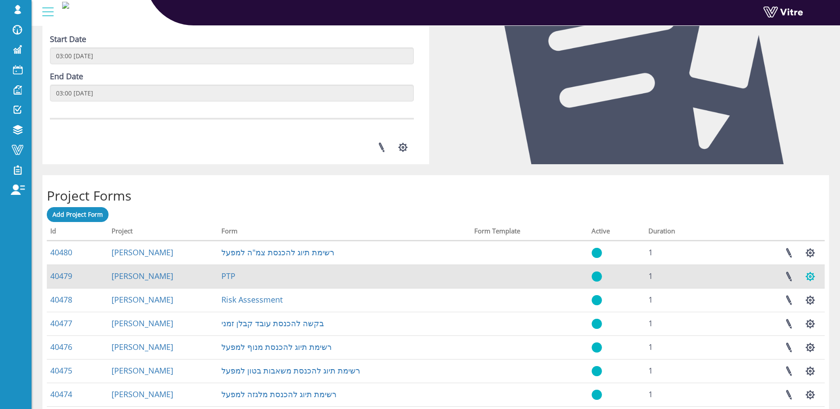
scroll to position [200, 0]
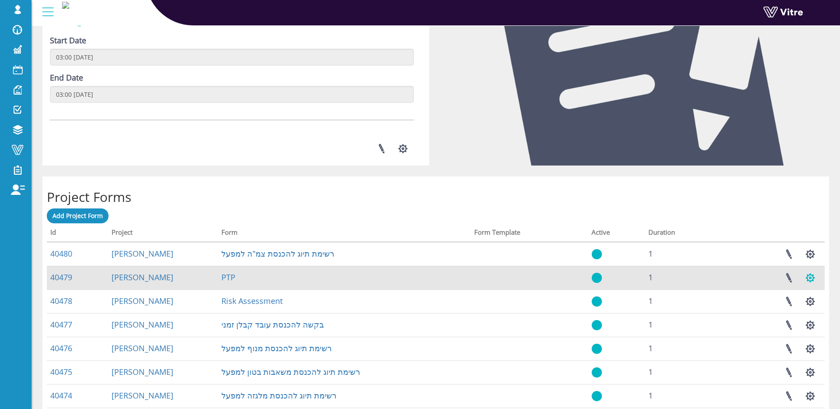
click at [804, 278] on button "button" at bounding box center [810, 277] width 22 height 23
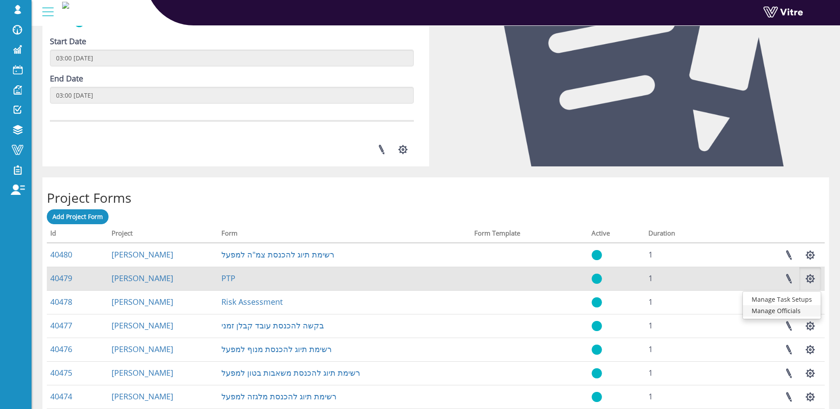
scroll to position [199, 0]
click at [778, 309] on link "Manage Officials" at bounding box center [782, 310] width 78 height 11
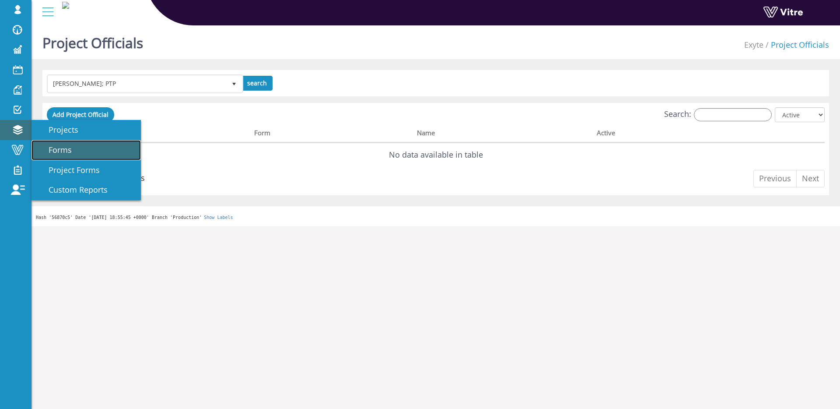
click at [75, 151] on link "Forms" at bounding box center [86, 150] width 109 height 20
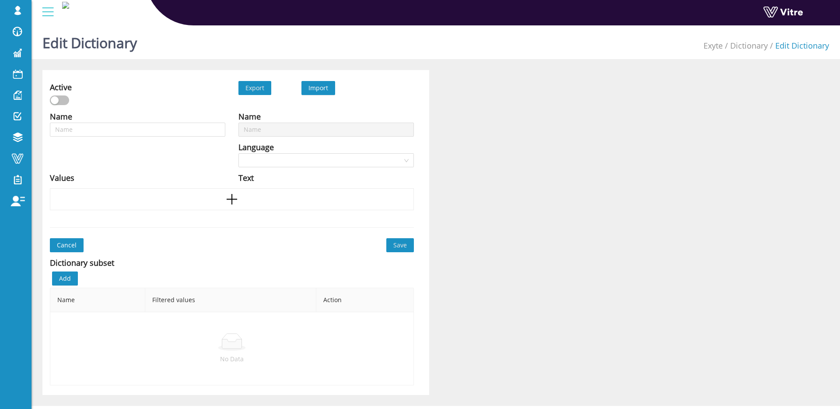
type input "SBO - תצפיות"
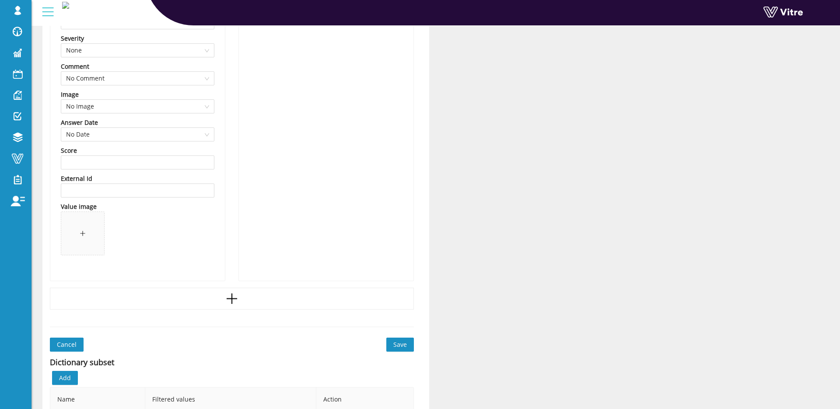
scroll to position [6257, 0]
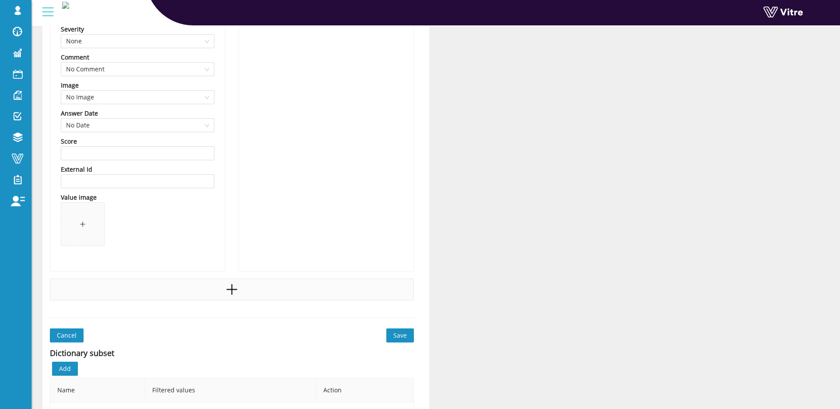
click at [261, 290] on div at bounding box center [232, 289] width 364 height 22
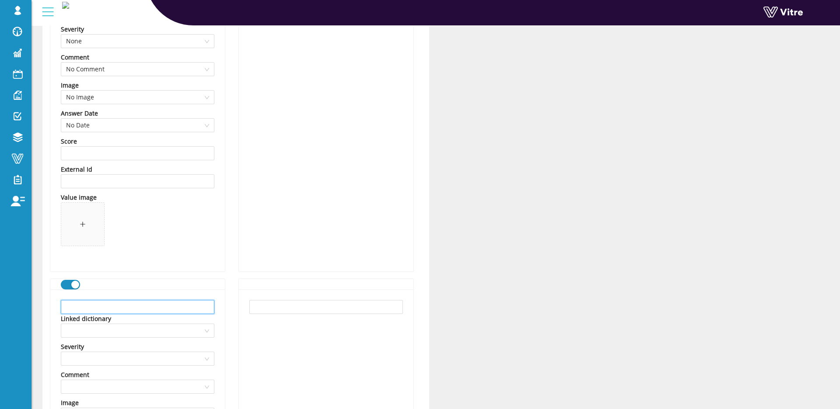
click at [128, 308] on input "text" at bounding box center [138, 307] width 154 height 14
type input "d"
type input "D"
type input "d"
type input "גידור"
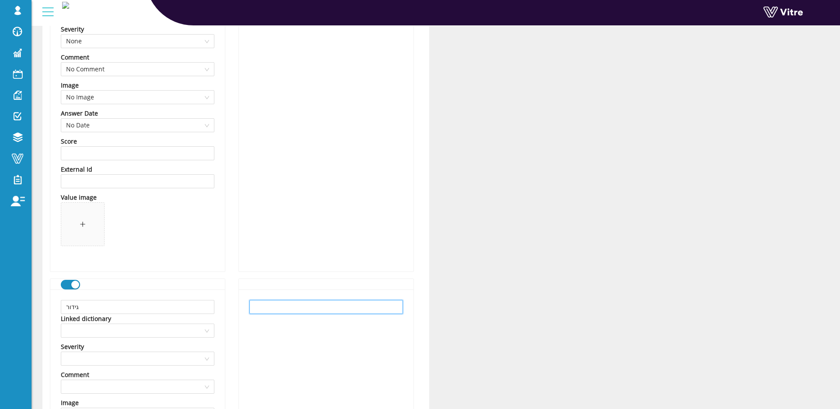
click at [282, 308] on input "text" at bounding box center [326, 307] width 154 height 14
type input "Fencing"
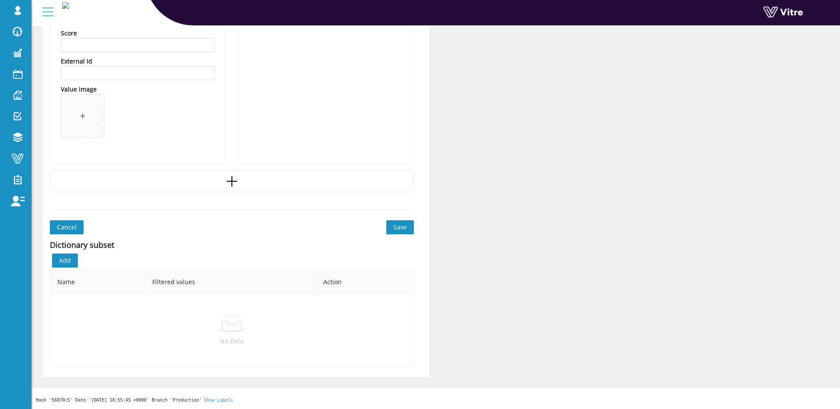
click at [399, 226] on span "Save" at bounding box center [400, 227] width 14 height 10
